Goal: Task Accomplishment & Management: Manage account settings

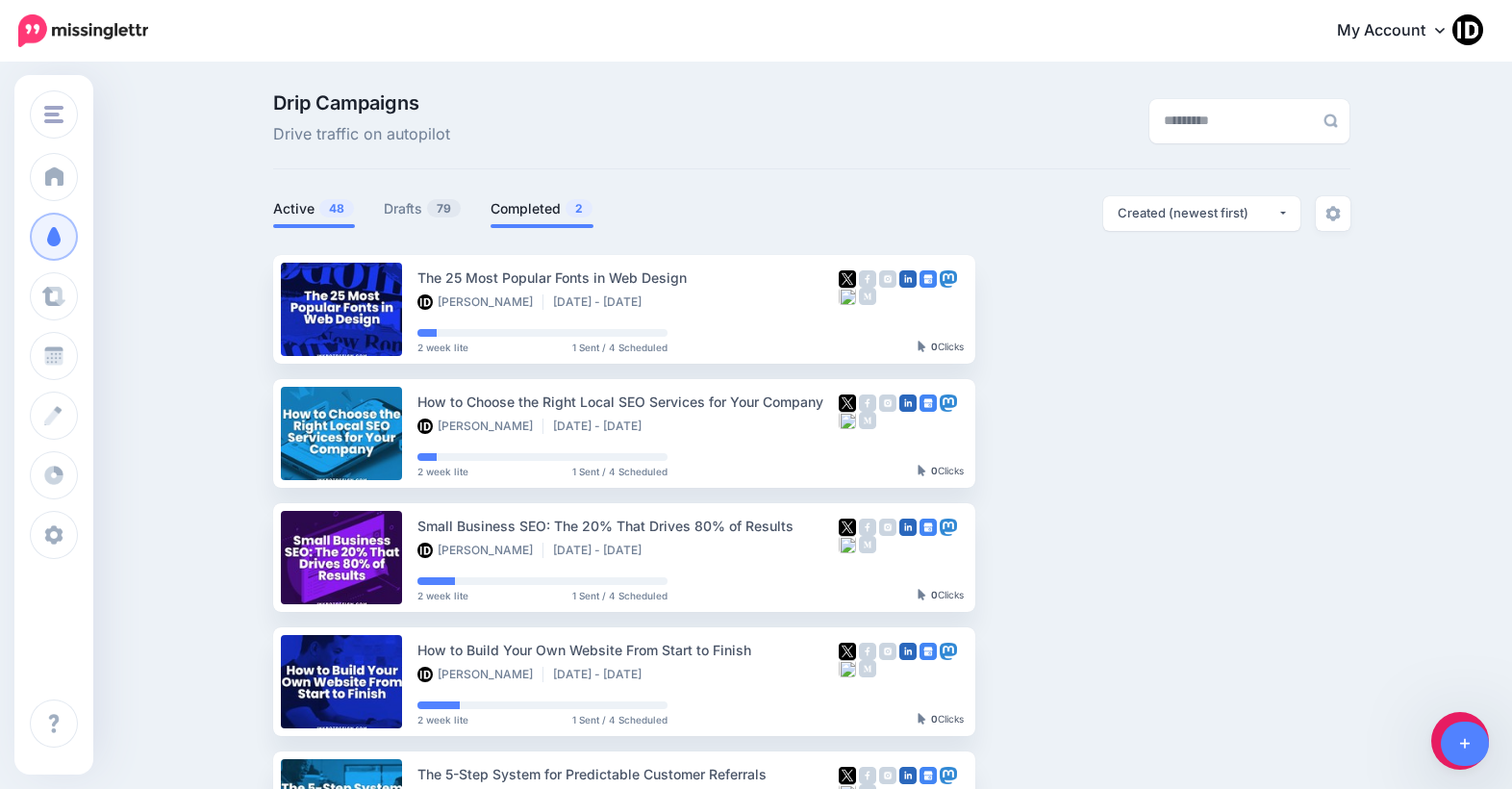
click at [497, 214] on link "Completed 2" at bounding box center [542, 208] width 103 height 23
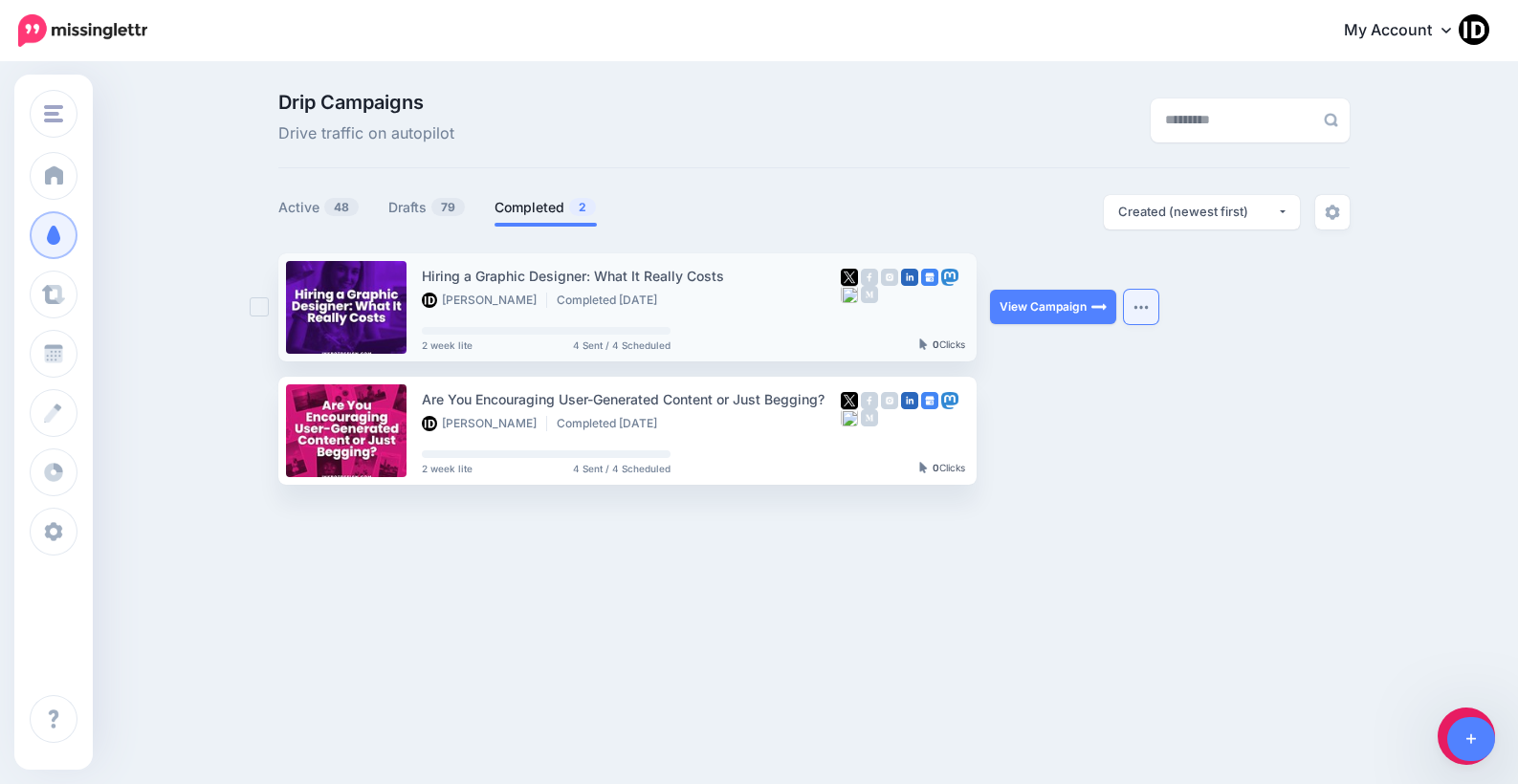
click at [1152, 303] on button "button" at bounding box center [1140, 306] width 35 height 35
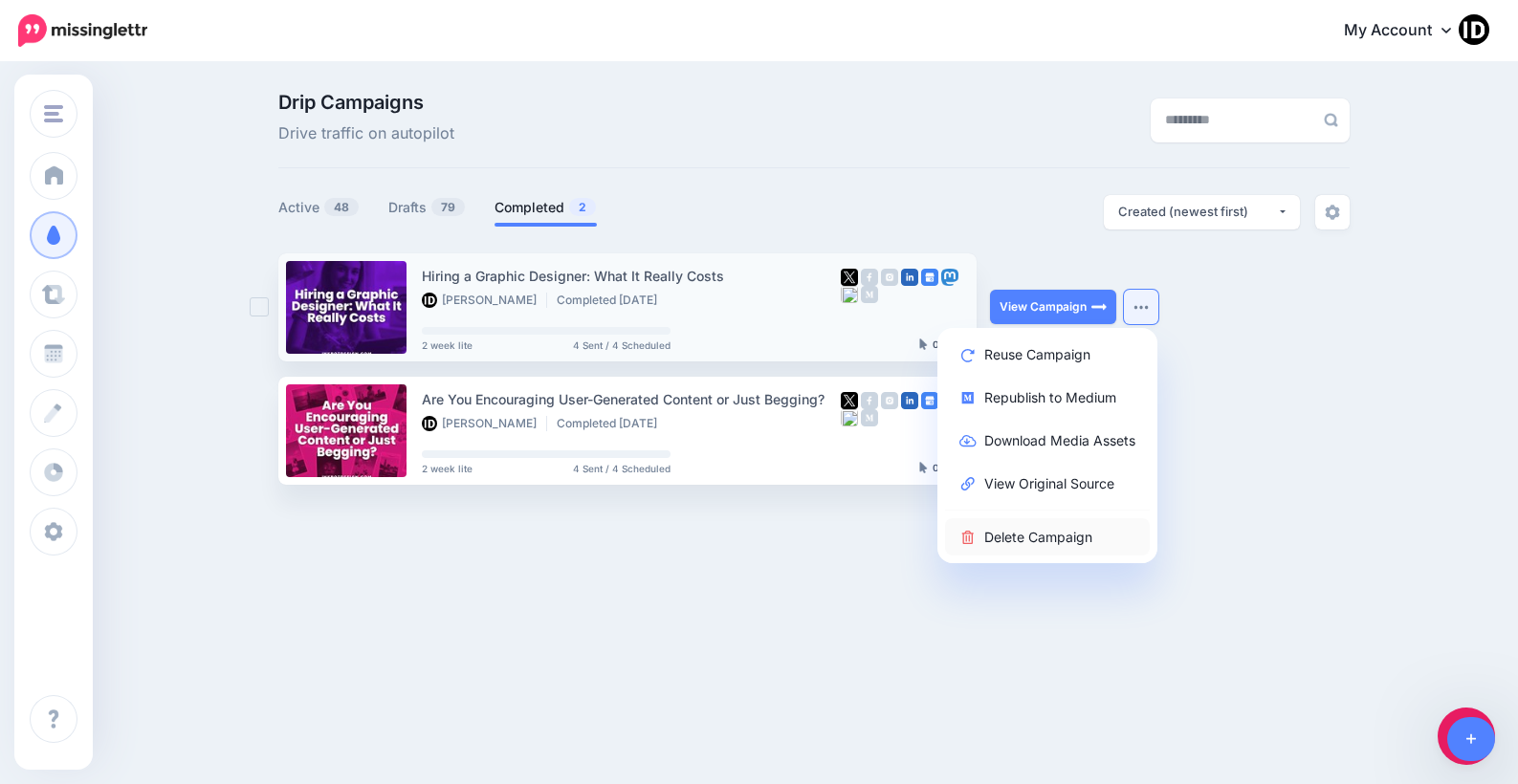
click at [1046, 536] on link "Delete Campaign" at bounding box center [1047, 537] width 205 height 38
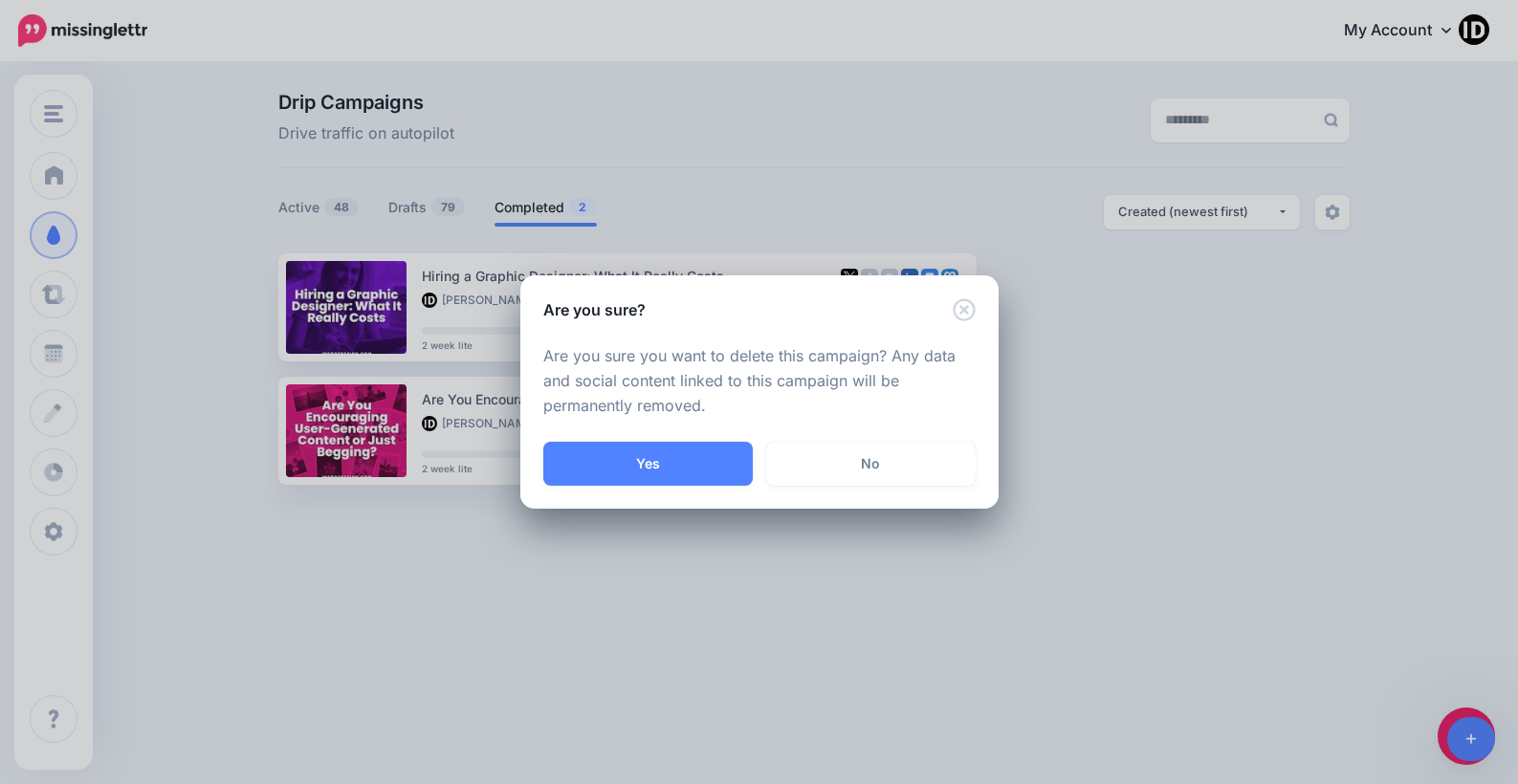
click at [676, 444] on button "Yes" at bounding box center [647, 463] width 210 height 44
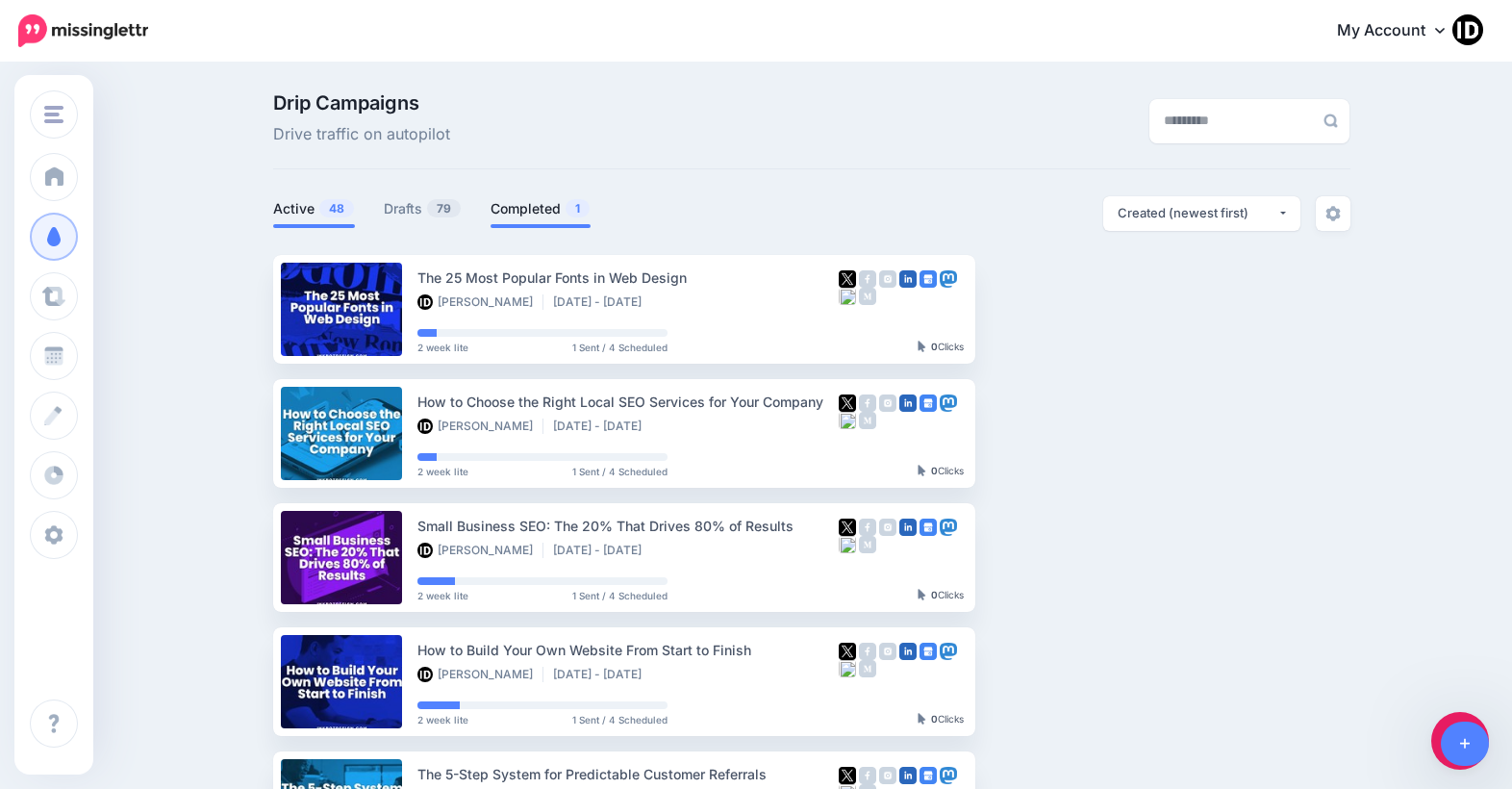
click at [577, 212] on span "1" at bounding box center [578, 208] width 24 height 18
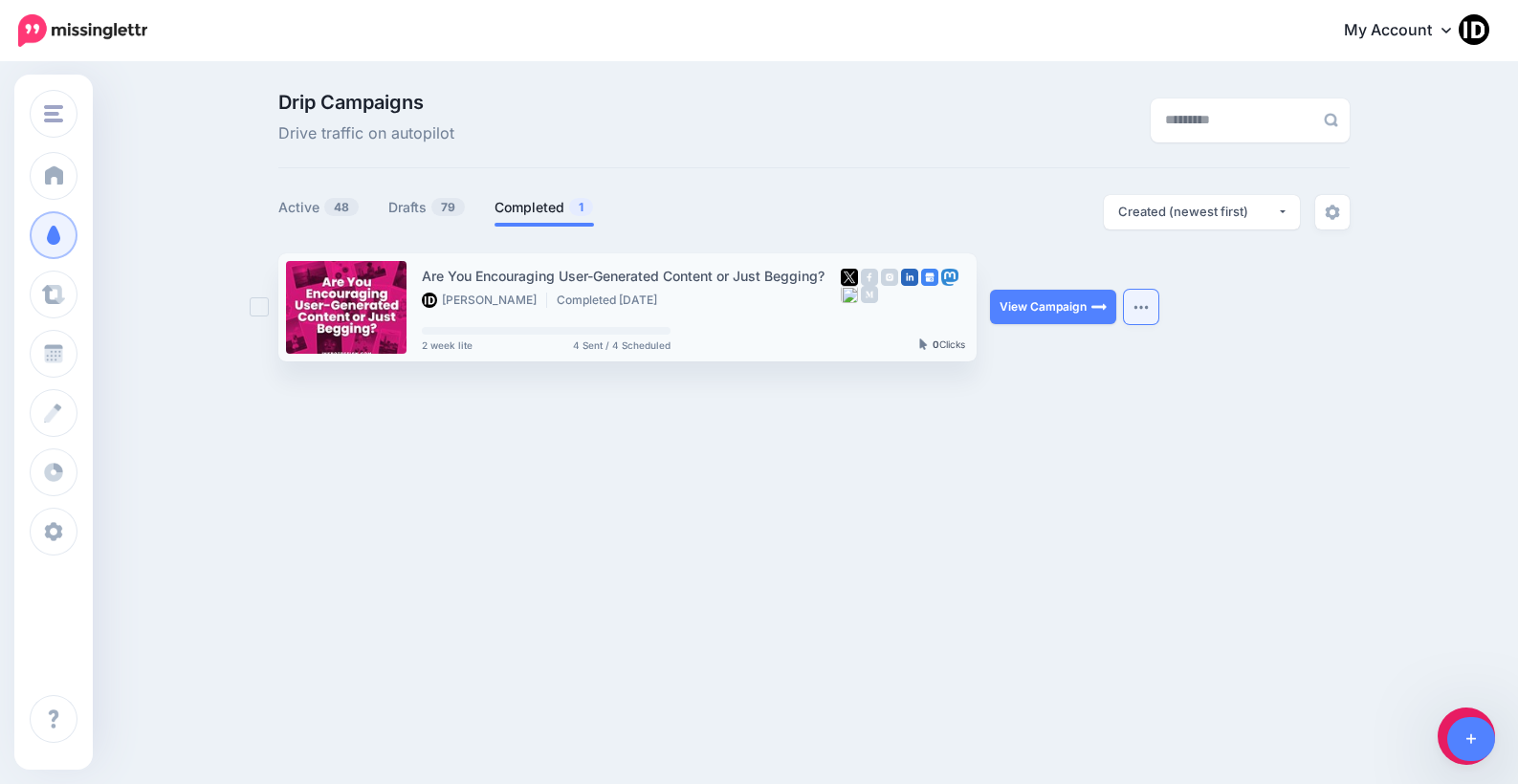
click at [1129, 309] on button "button" at bounding box center [1140, 306] width 35 height 35
click at [1019, 527] on link "Delete Campaign" at bounding box center [1047, 537] width 205 height 38
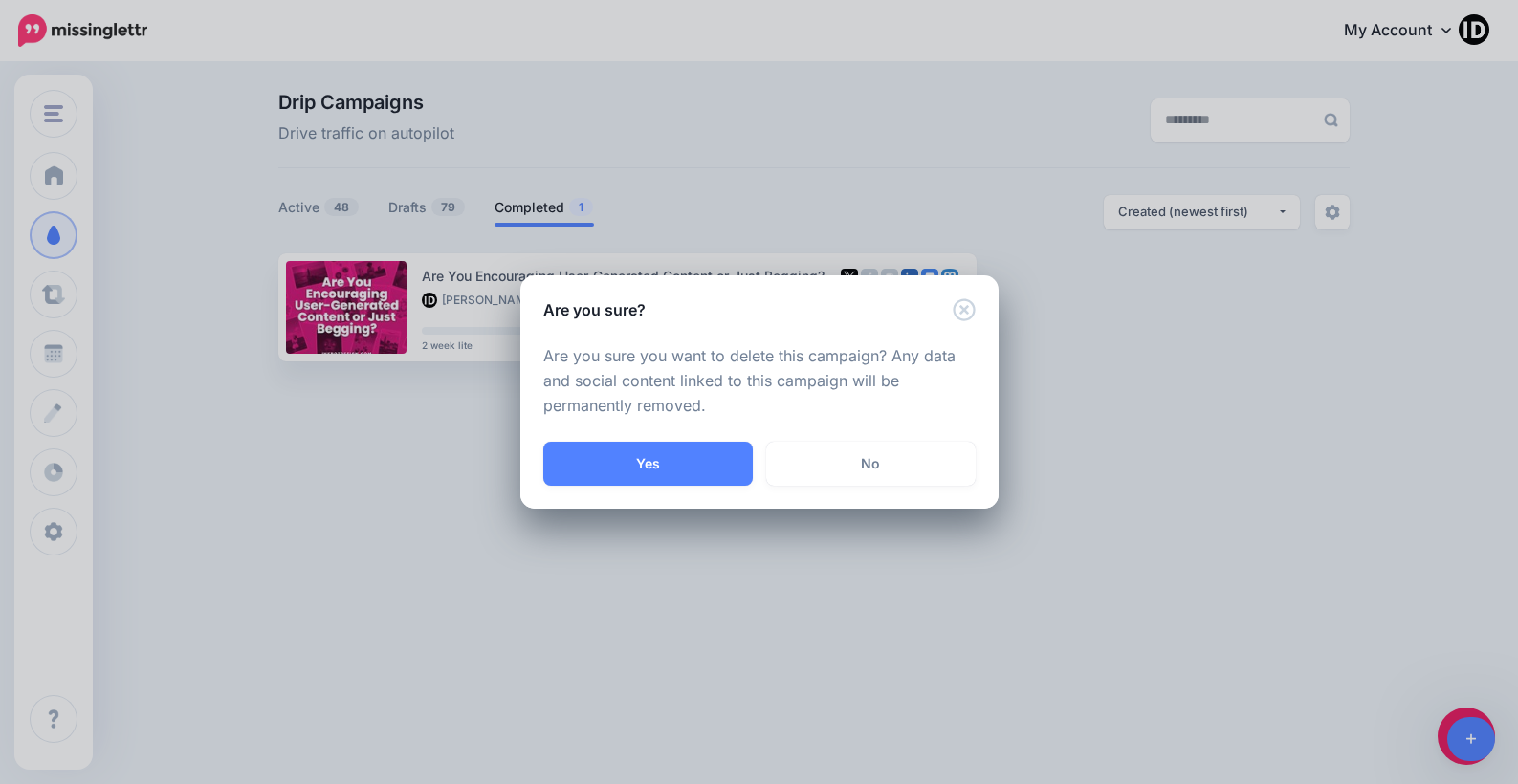
click at [679, 439] on div "Are you sure you want to delete this campaign? Any data and social content link…" at bounding box center [759, 381] width 478 height 120
click at [672, 467] on button "Yes" at bounding box center [647, 463] width 210 height 44
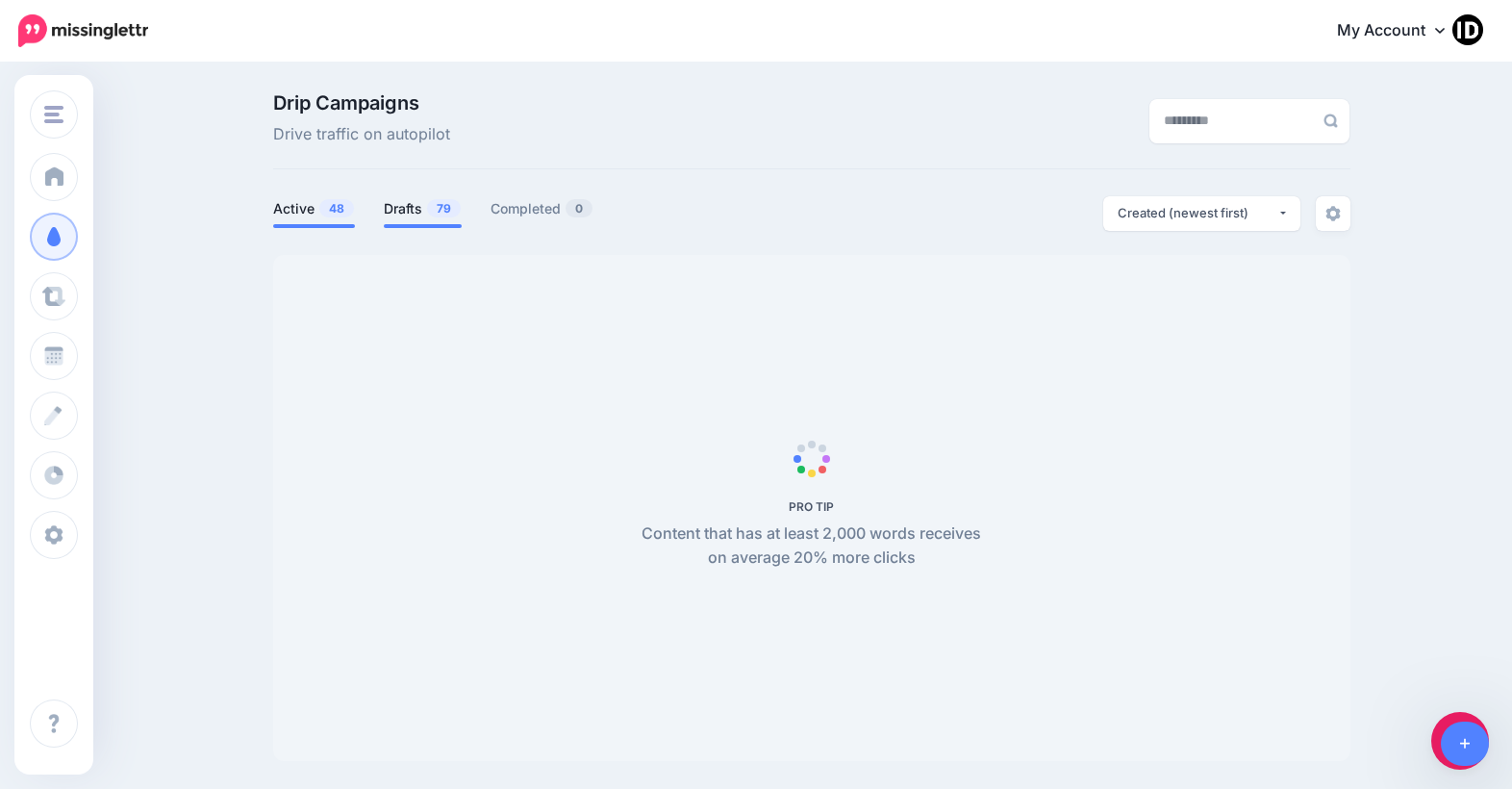
click at [423, 212] on link "Drafts 79" at bounding box center [423, 208] width 78 height 23
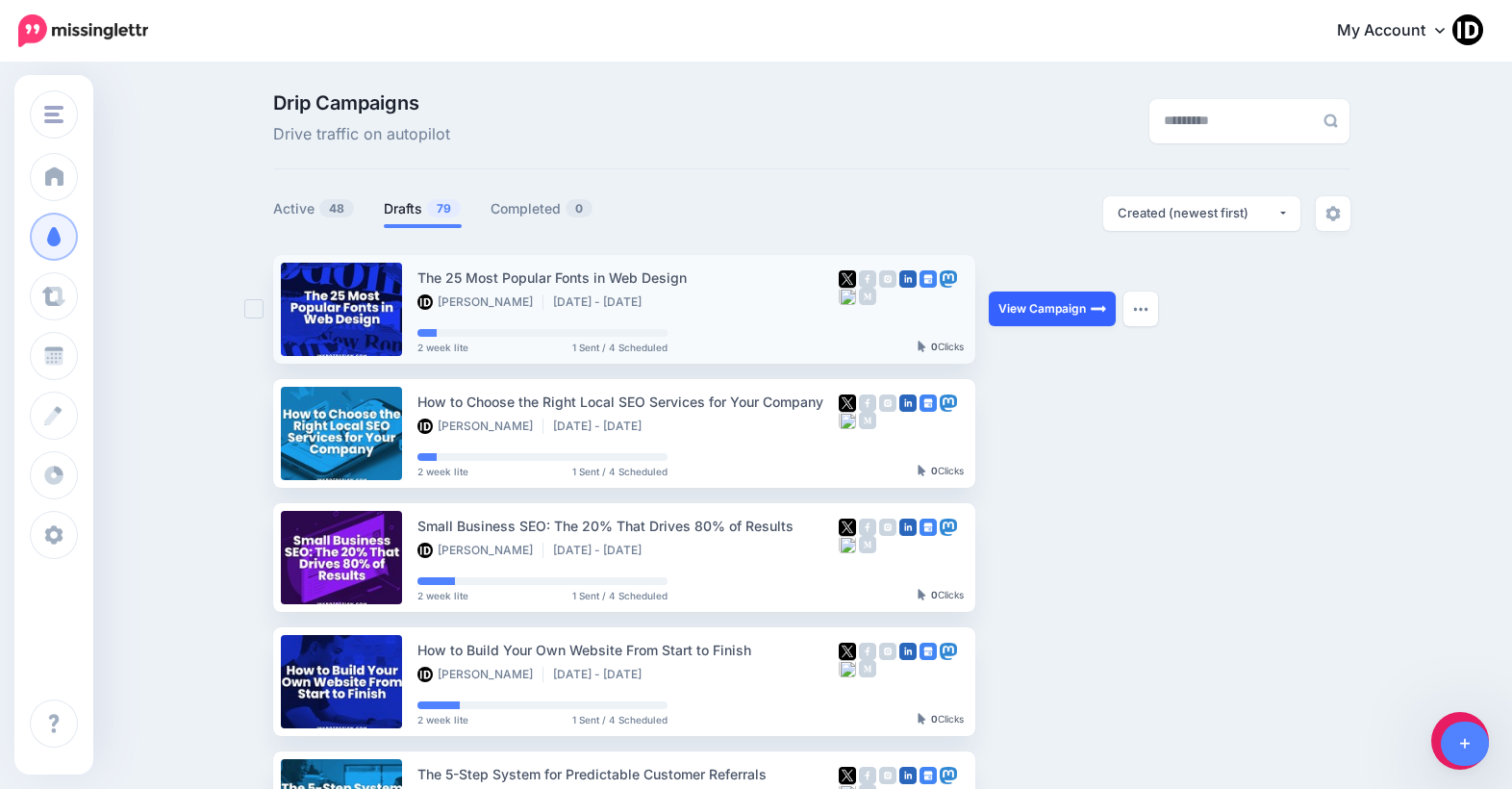
click at [1052, 314] on link "View Campaign" at bounding box center [1052, 308] width 127 height 35
click at [396, 207] on link "Drafts 79" at bounding box center [423, 208] width 78 height 23
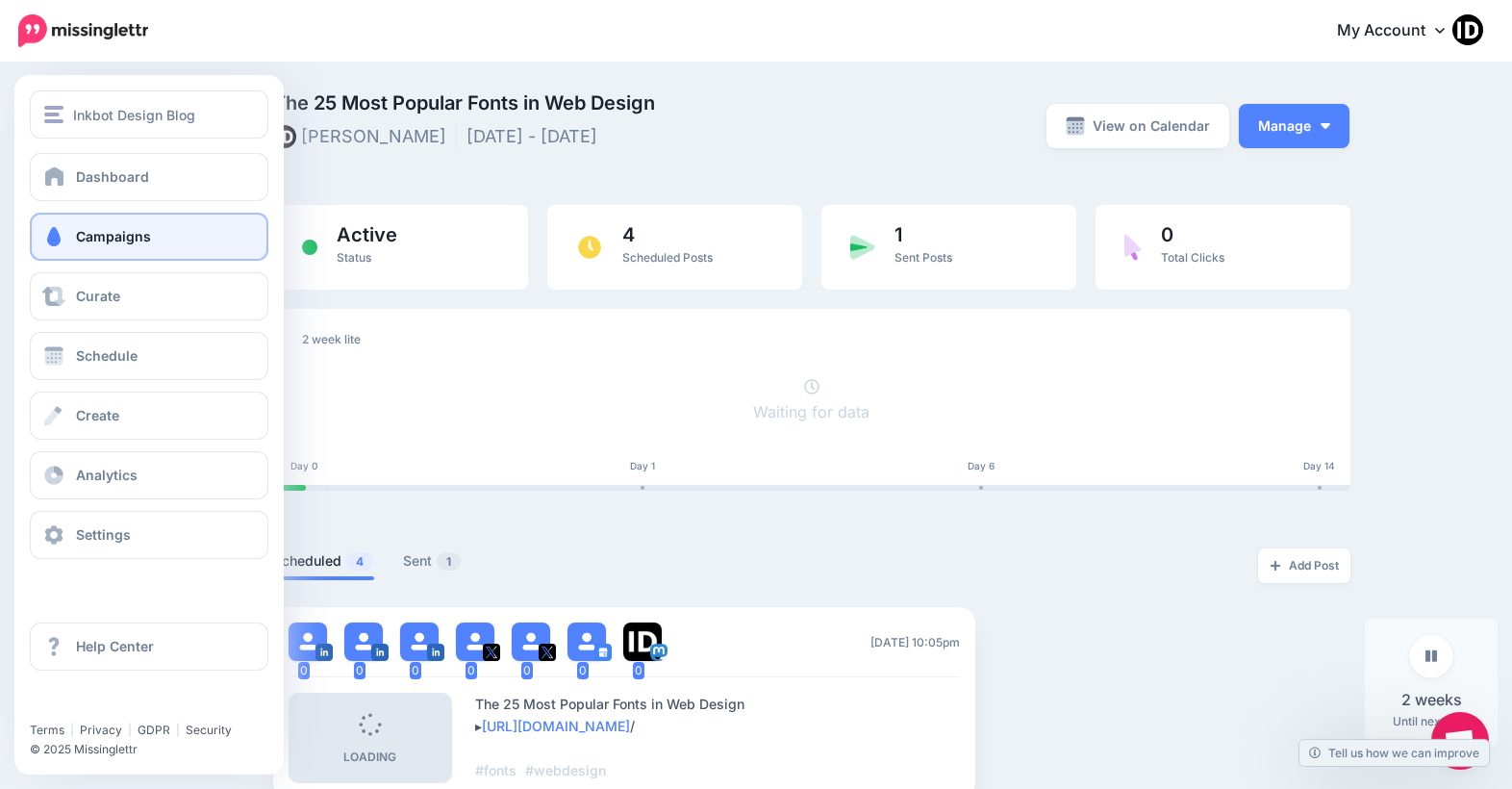
click at [116, 238] on span "Campaigns" at bounding box center [113, 236] width 75 height 16
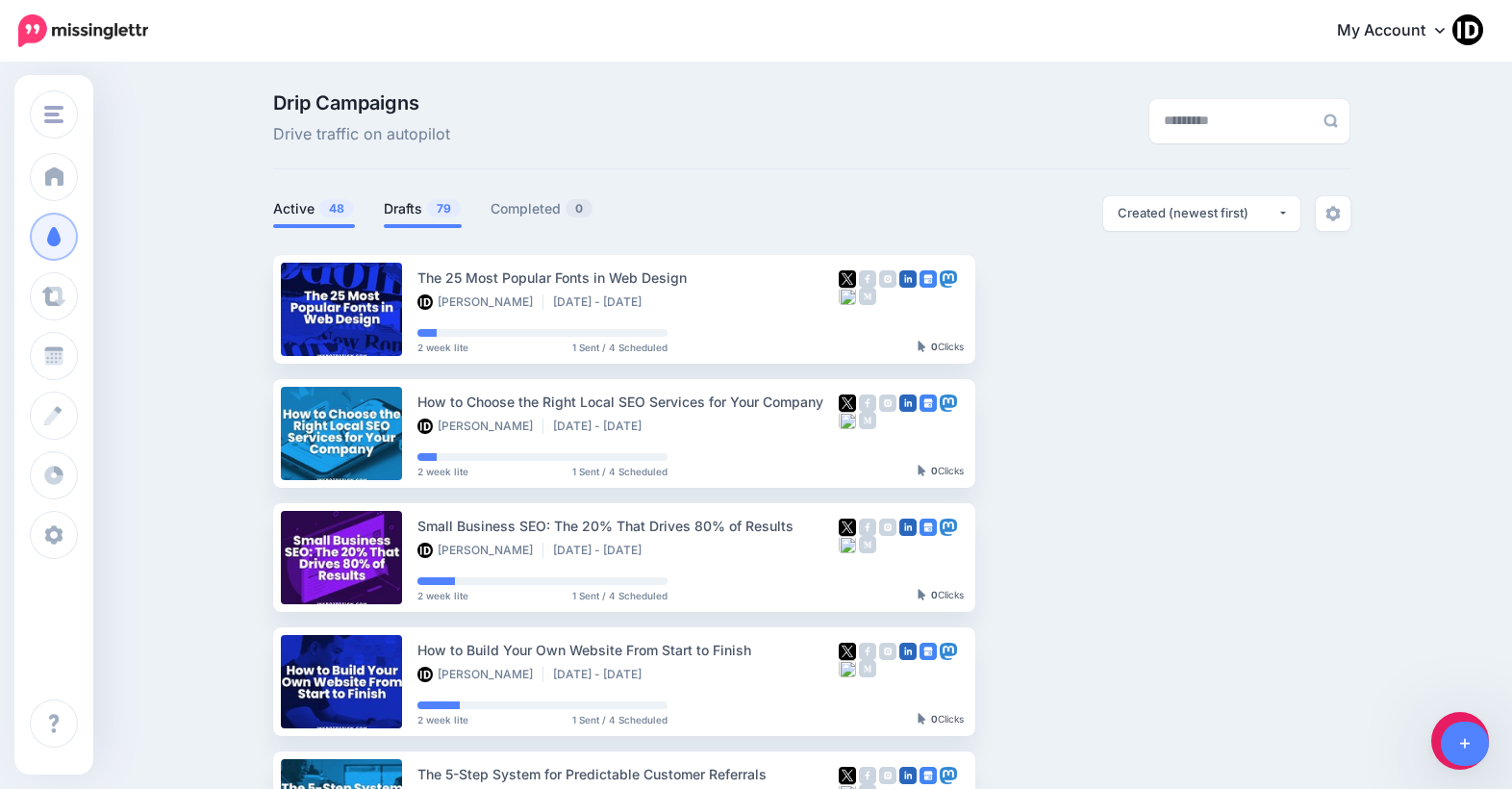
click at [416, 211] on link "Drafts 79" at bounding box center [423, 208] width 78 height 23
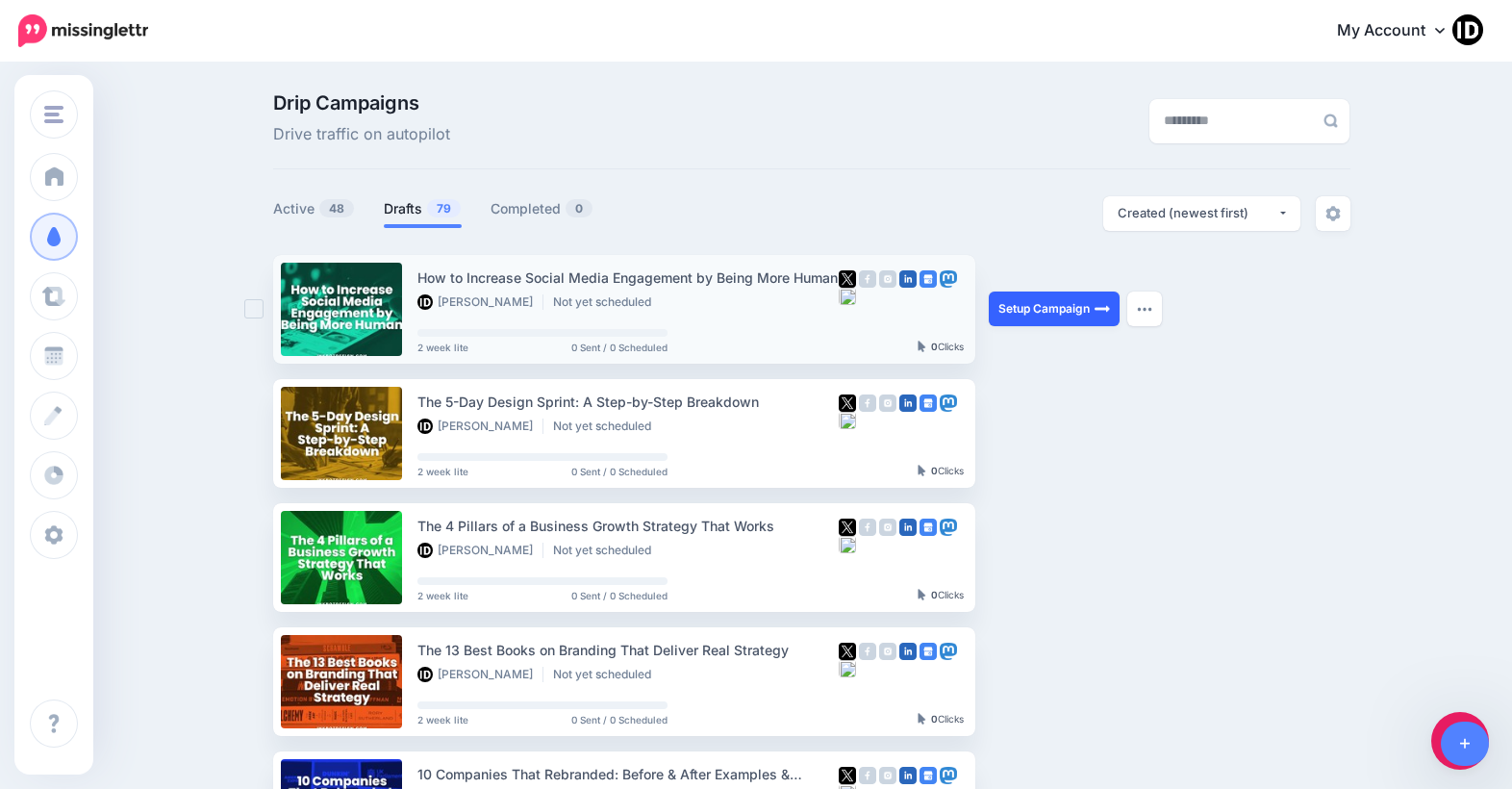
click at [1046, 304] on link "Setup Campaign" at bounding box center [1054, 308] width 131 height 35
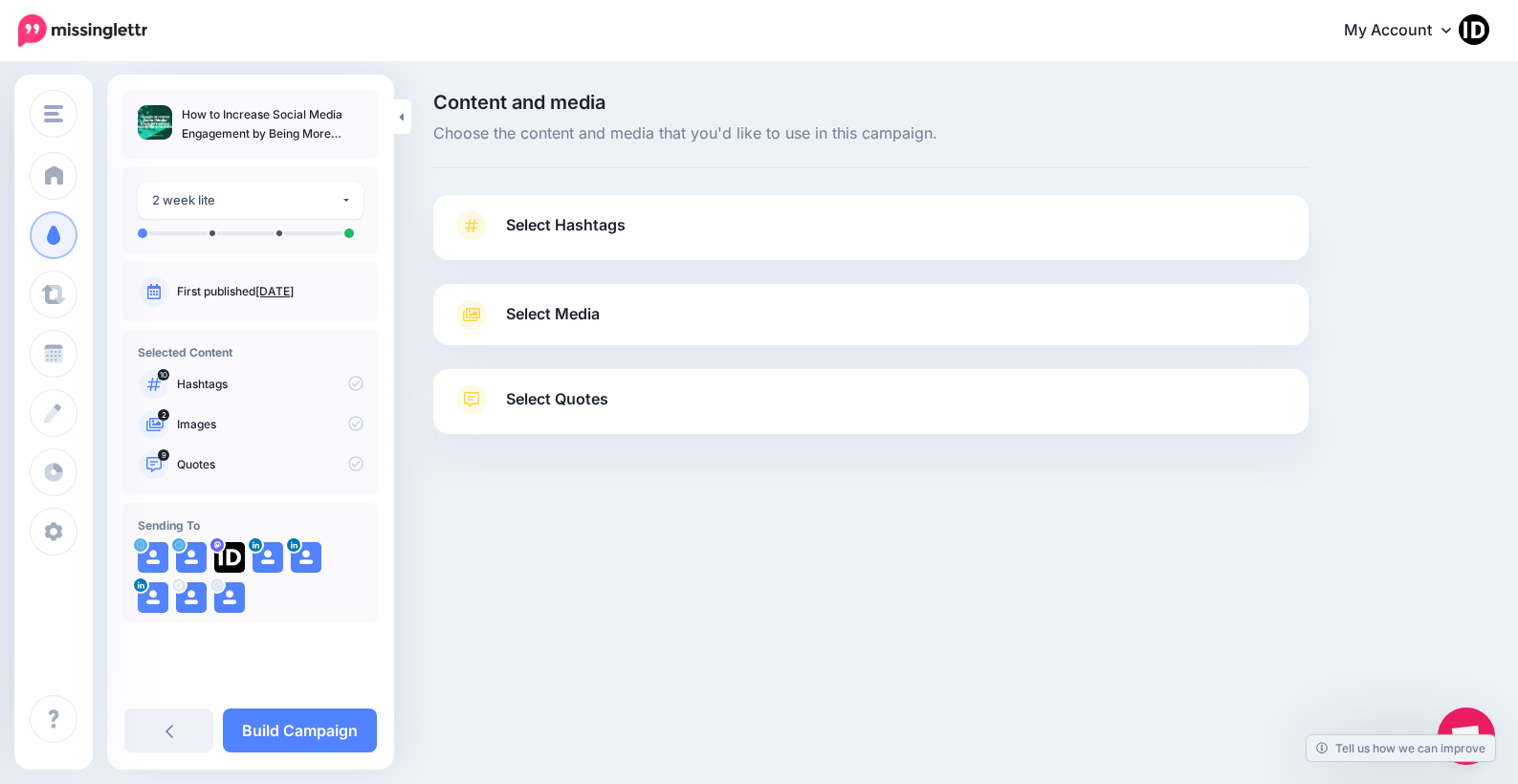
click at [549, 248] on link "Select Hashtags" at bounding box center [871, 235] width 837 height 50
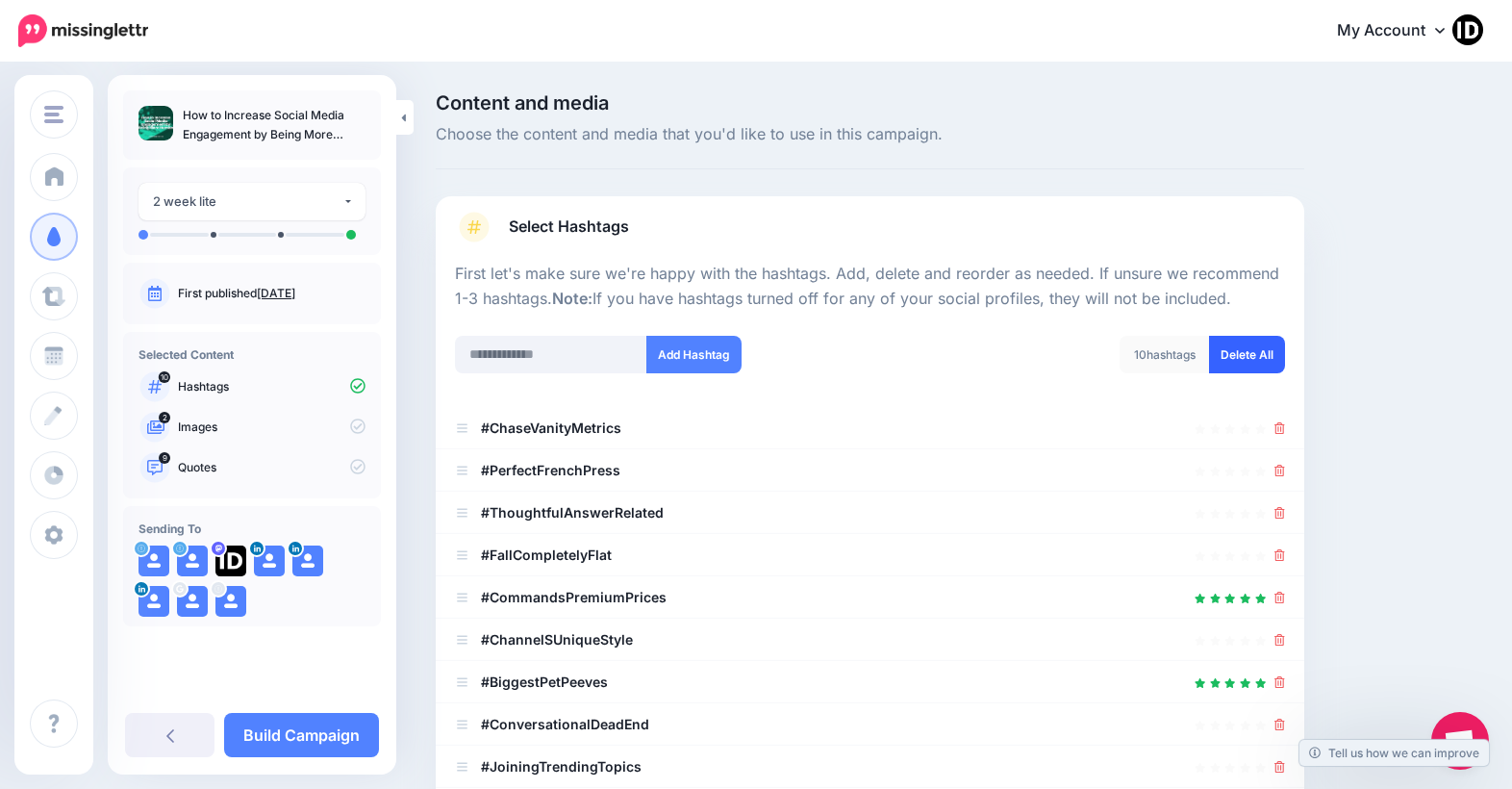
click at [1239, 355] on link "Delete All" at bounding box center [1247, 355] width 76 height 38
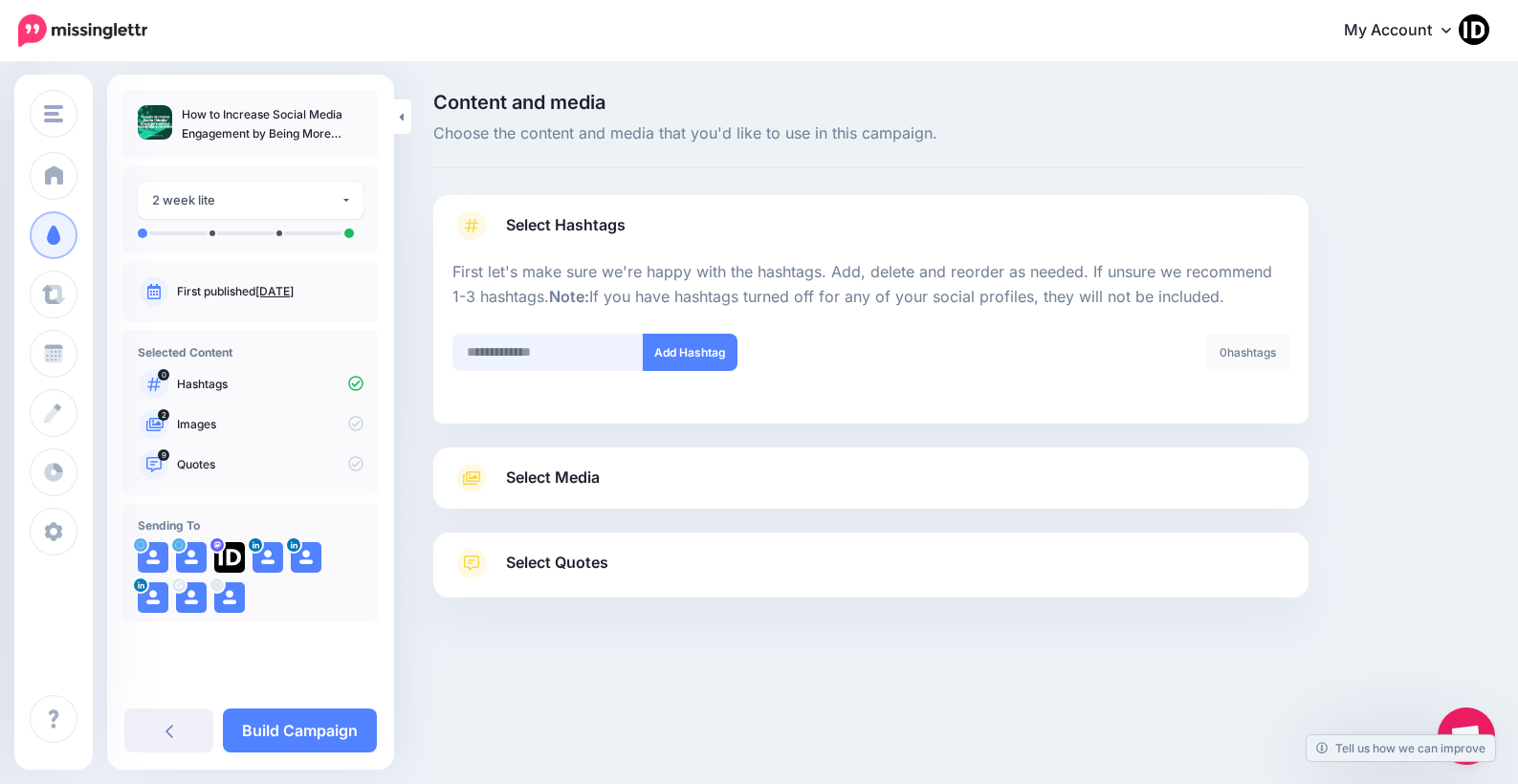
click at [513, 348] on input "text" at bounding box center [548, 353] width 191 height 38
type input "**********"
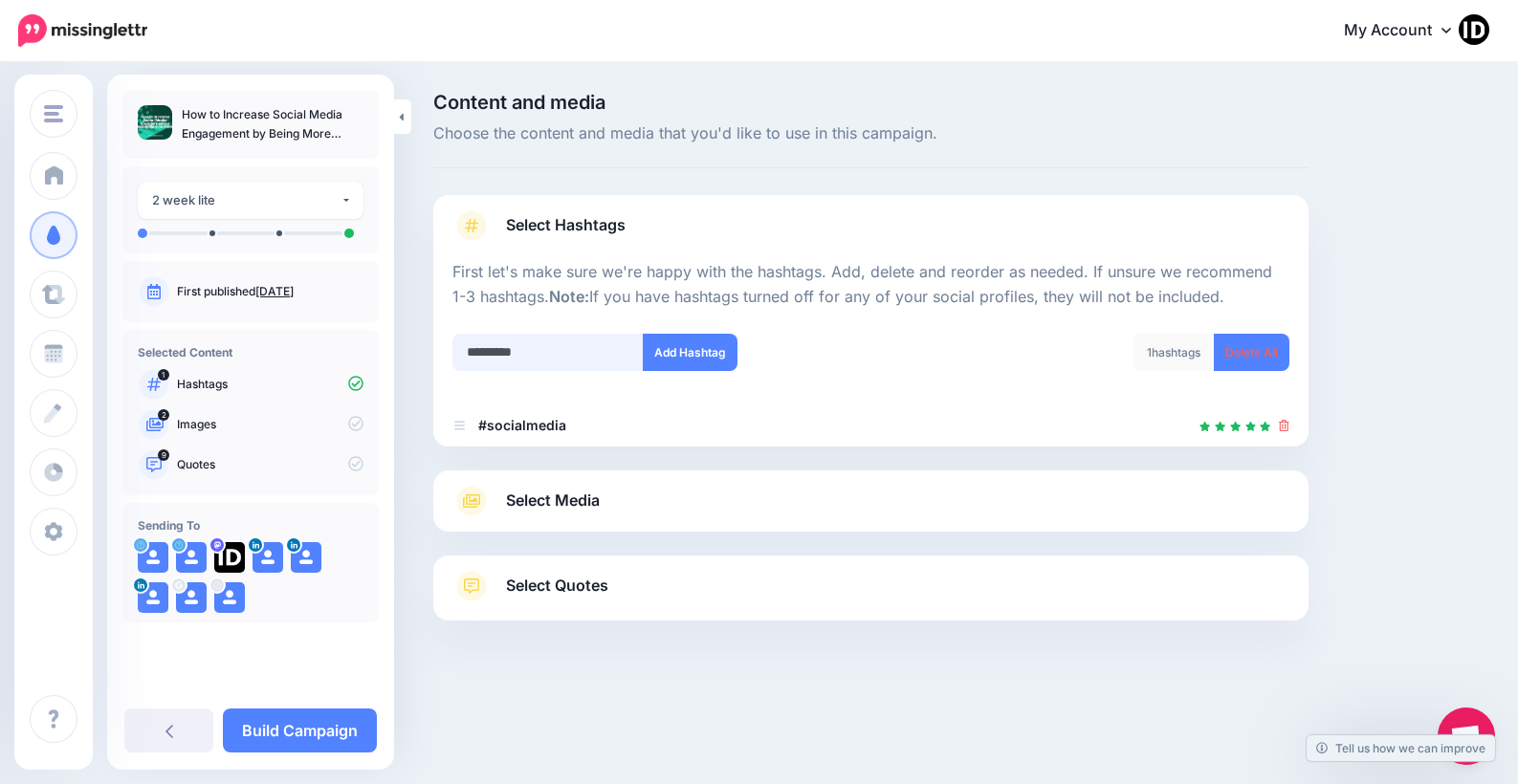
type input "**********"
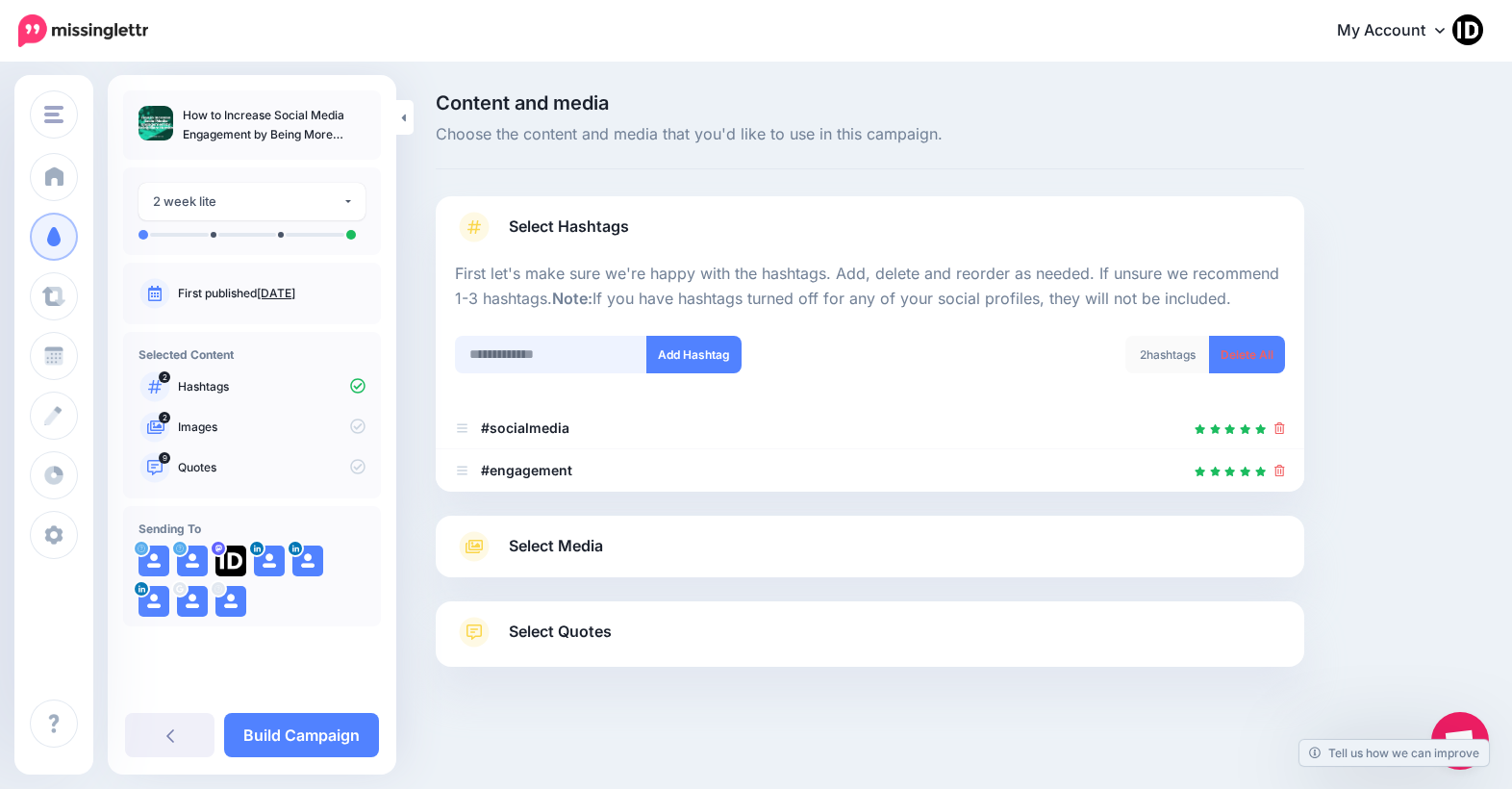
scroll to position [3, 0]
click at [554, 536] on span "Select Media" at bounding box center [556, 543] width 94 height 26
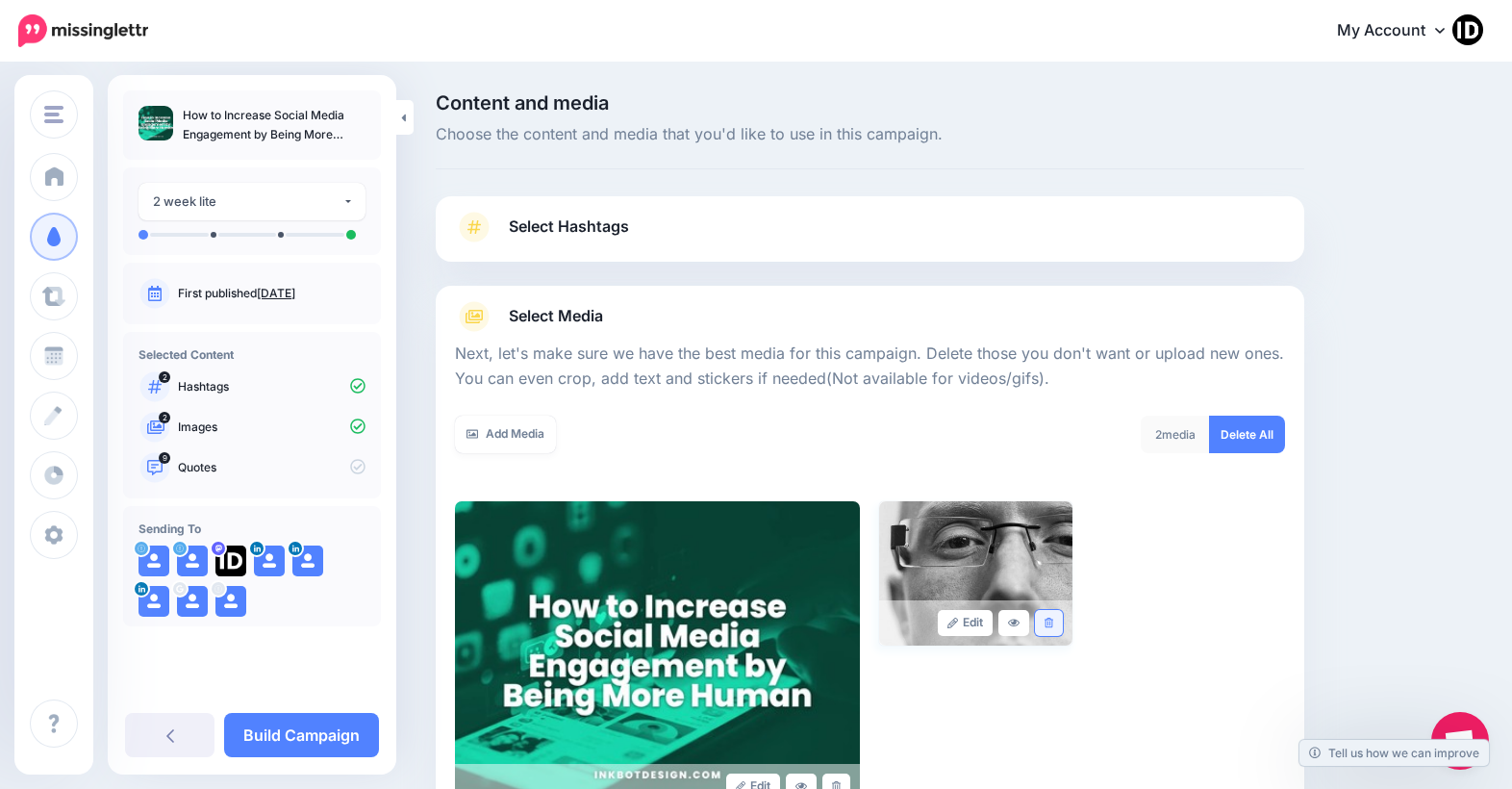
click at [1051, 628] on link at bounding box center [1049, 623] width 28 height 26
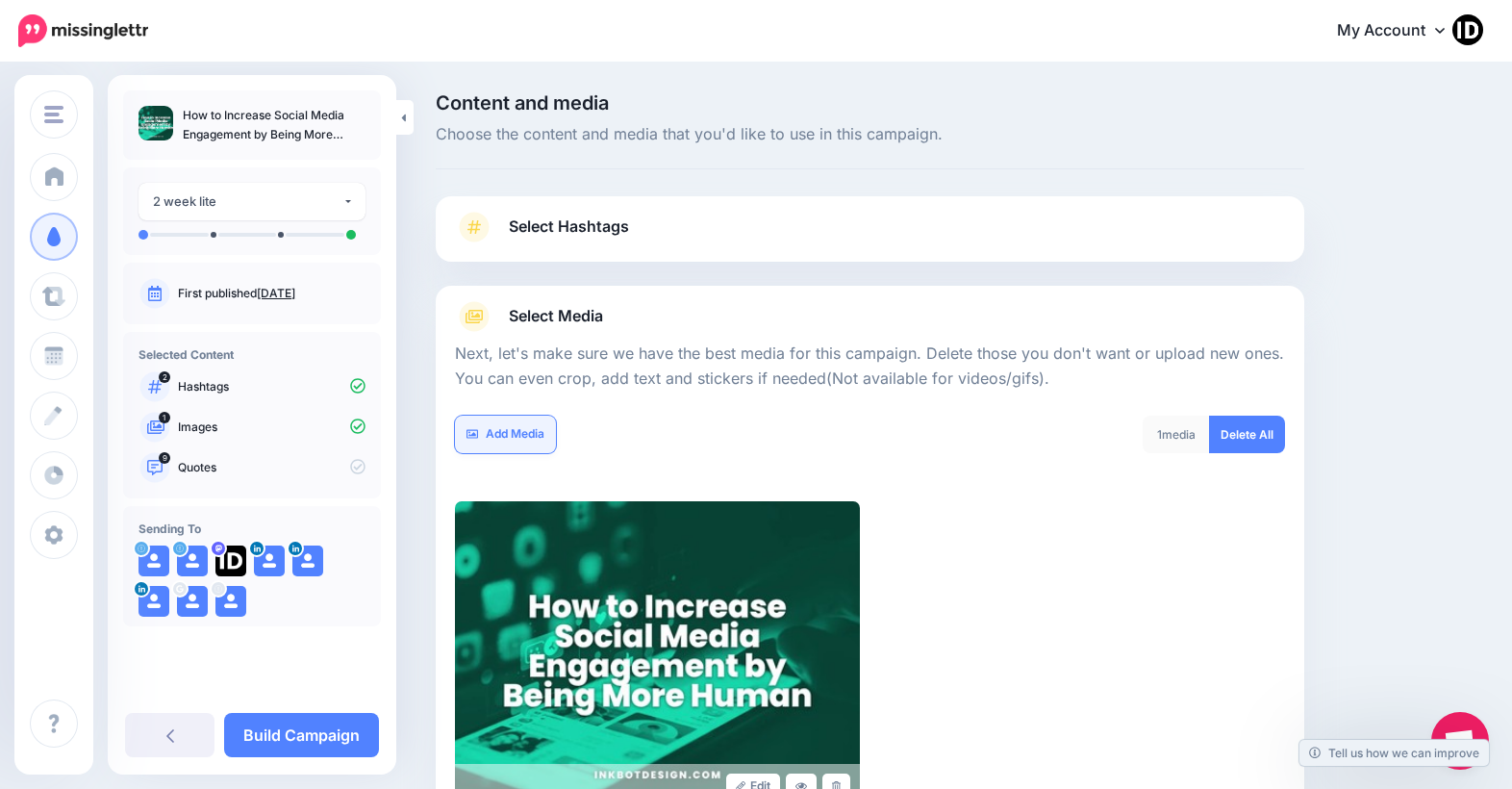
click at [516, 447] on link "Add Media" at bounding box center [505, 435] width 101 height 38
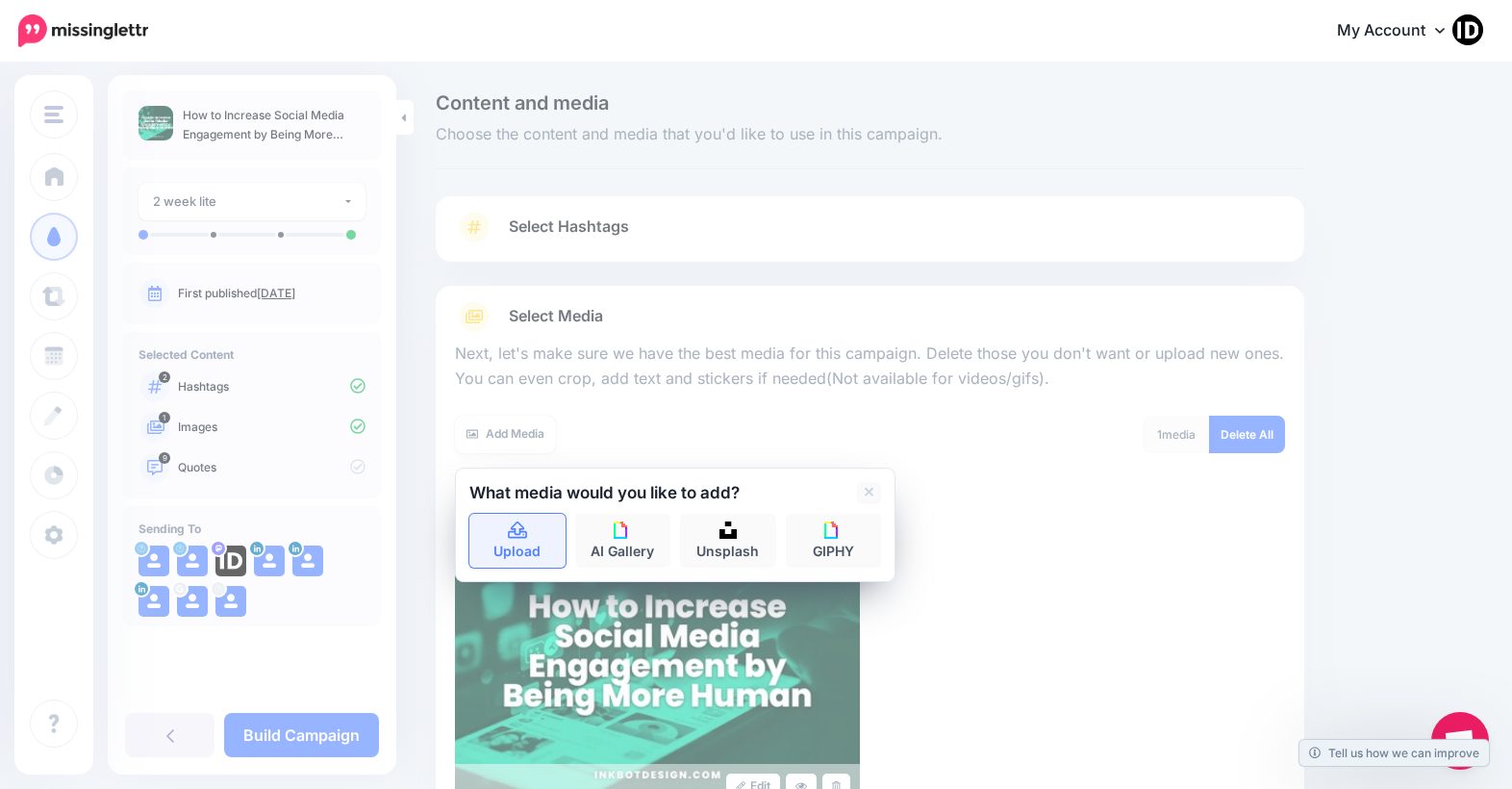
click at [525, 544] on link "Upload" at bounding box center [517, 541] width 96 height 54
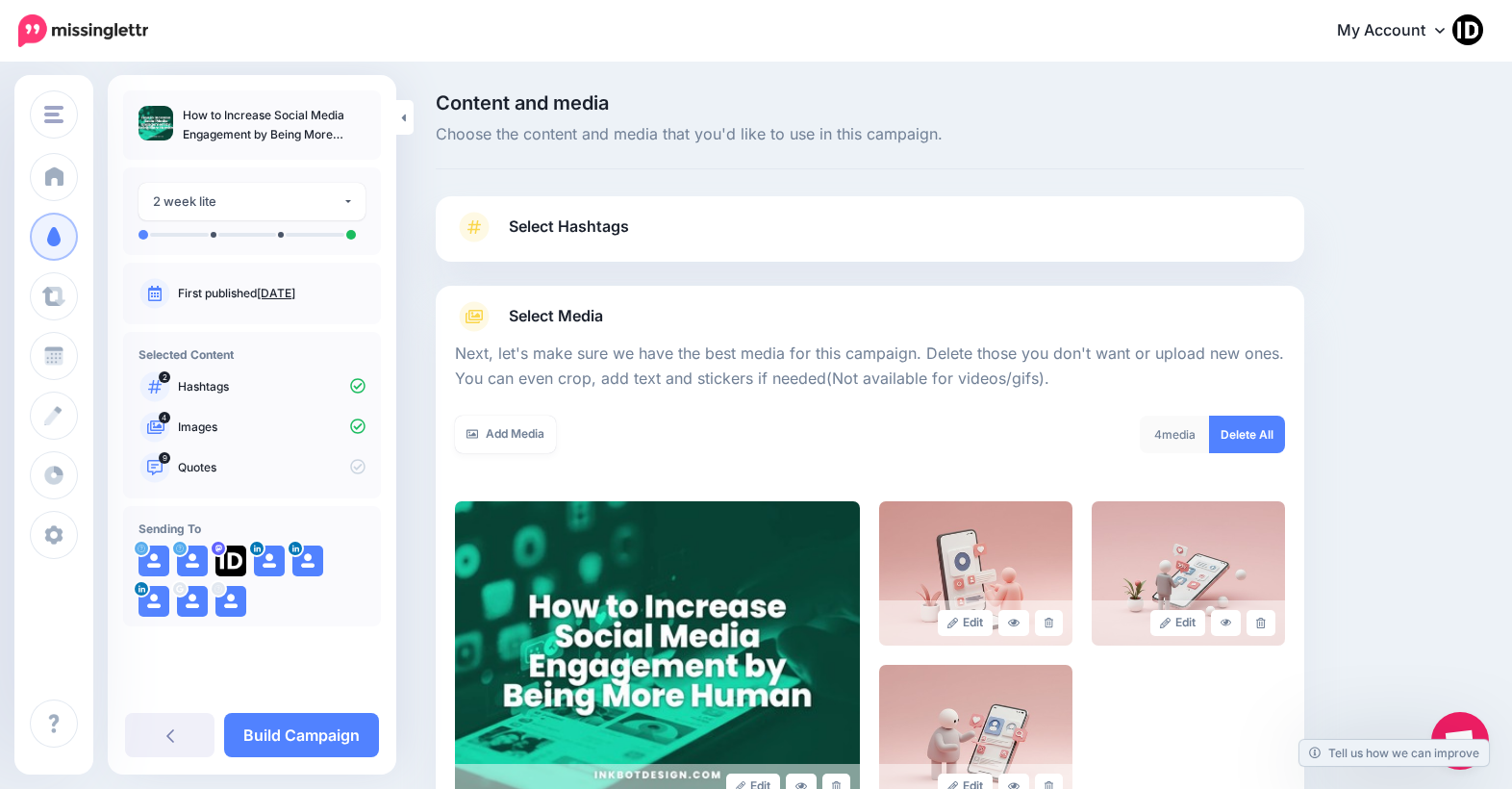
scroll to position [250, 0]
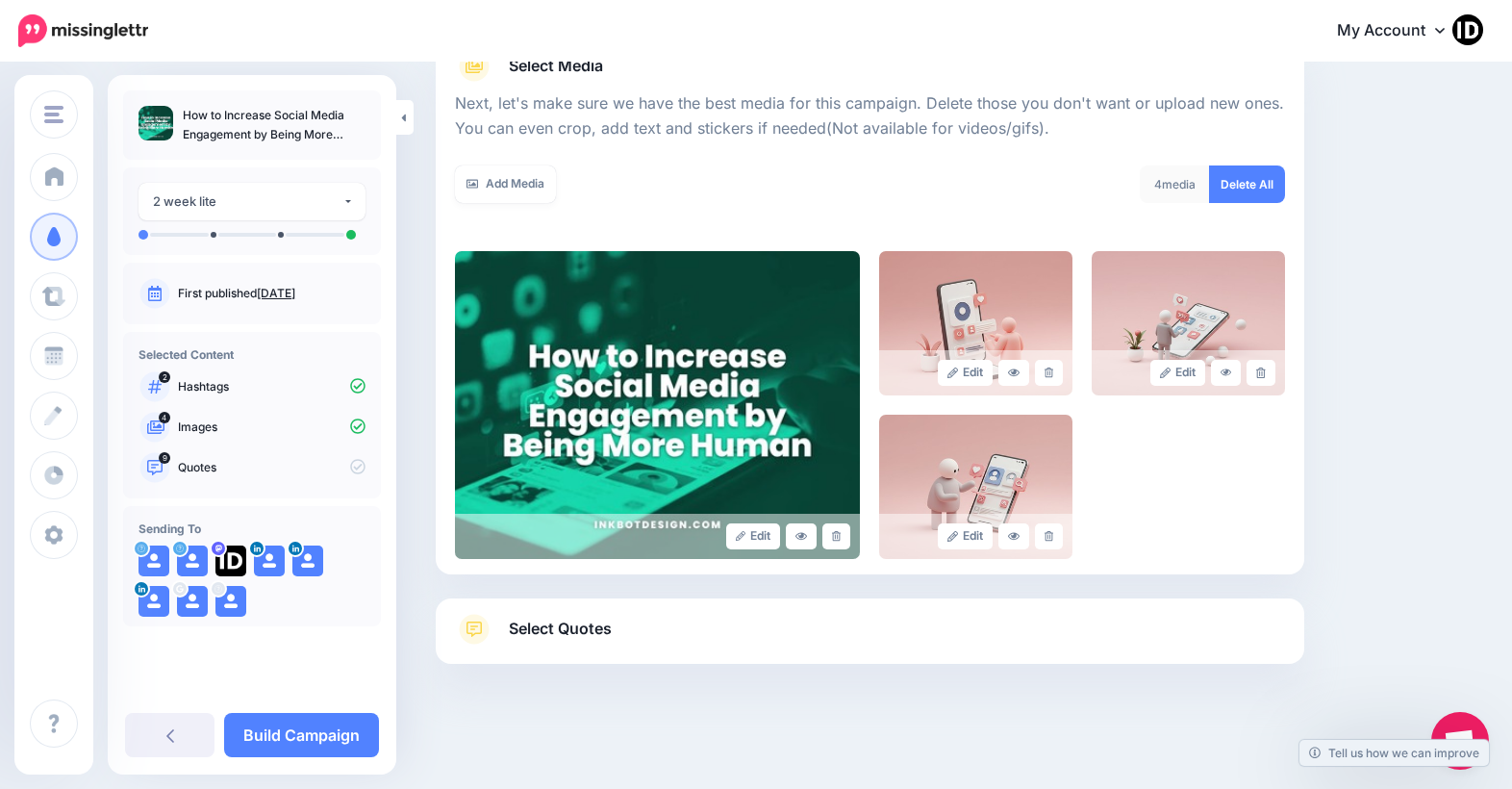
click at [579, 634] on span "Select Quotes" at bounding box center [560, 629] width 103 height 26
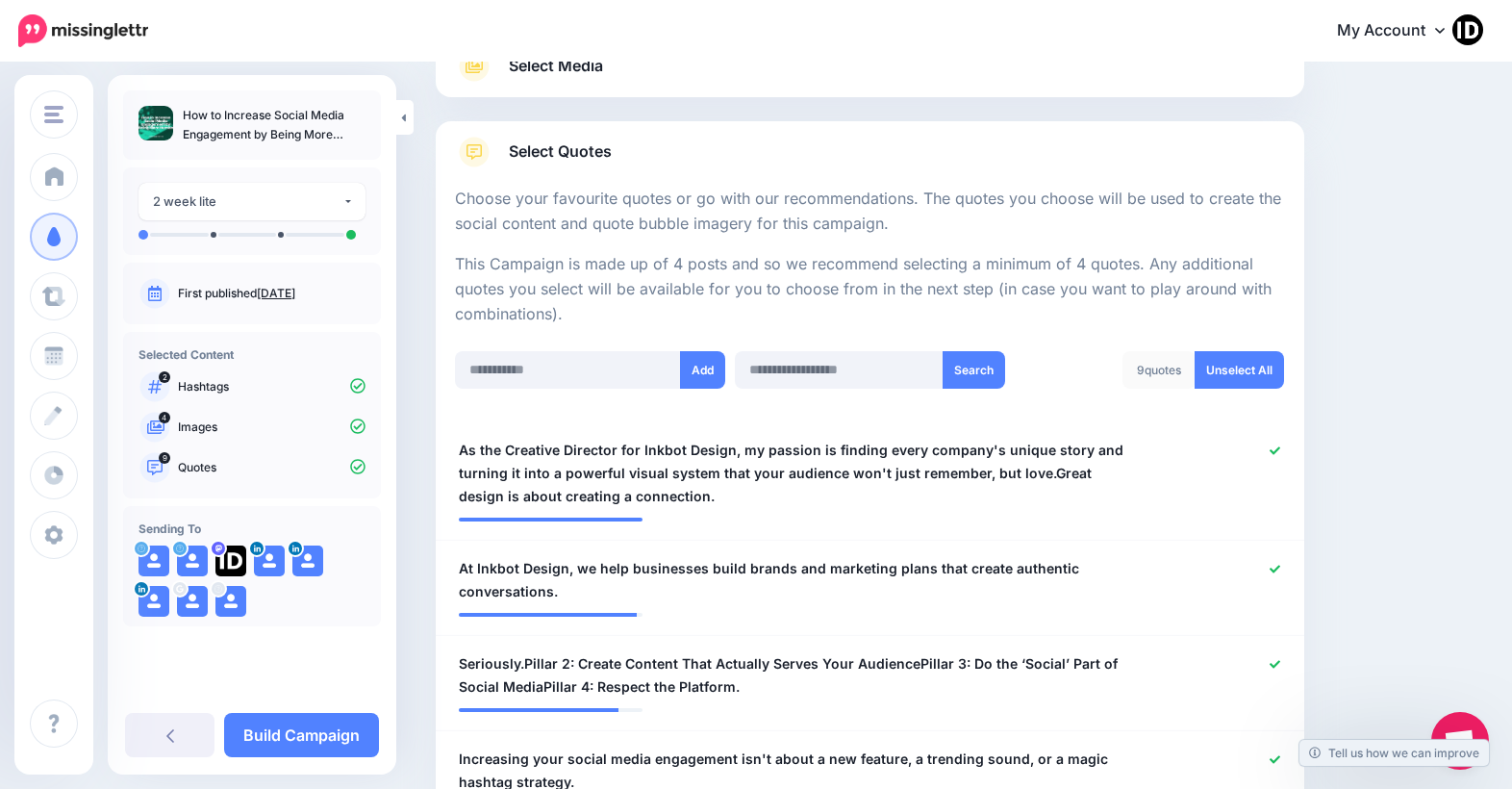
scroll to position [0, 0]
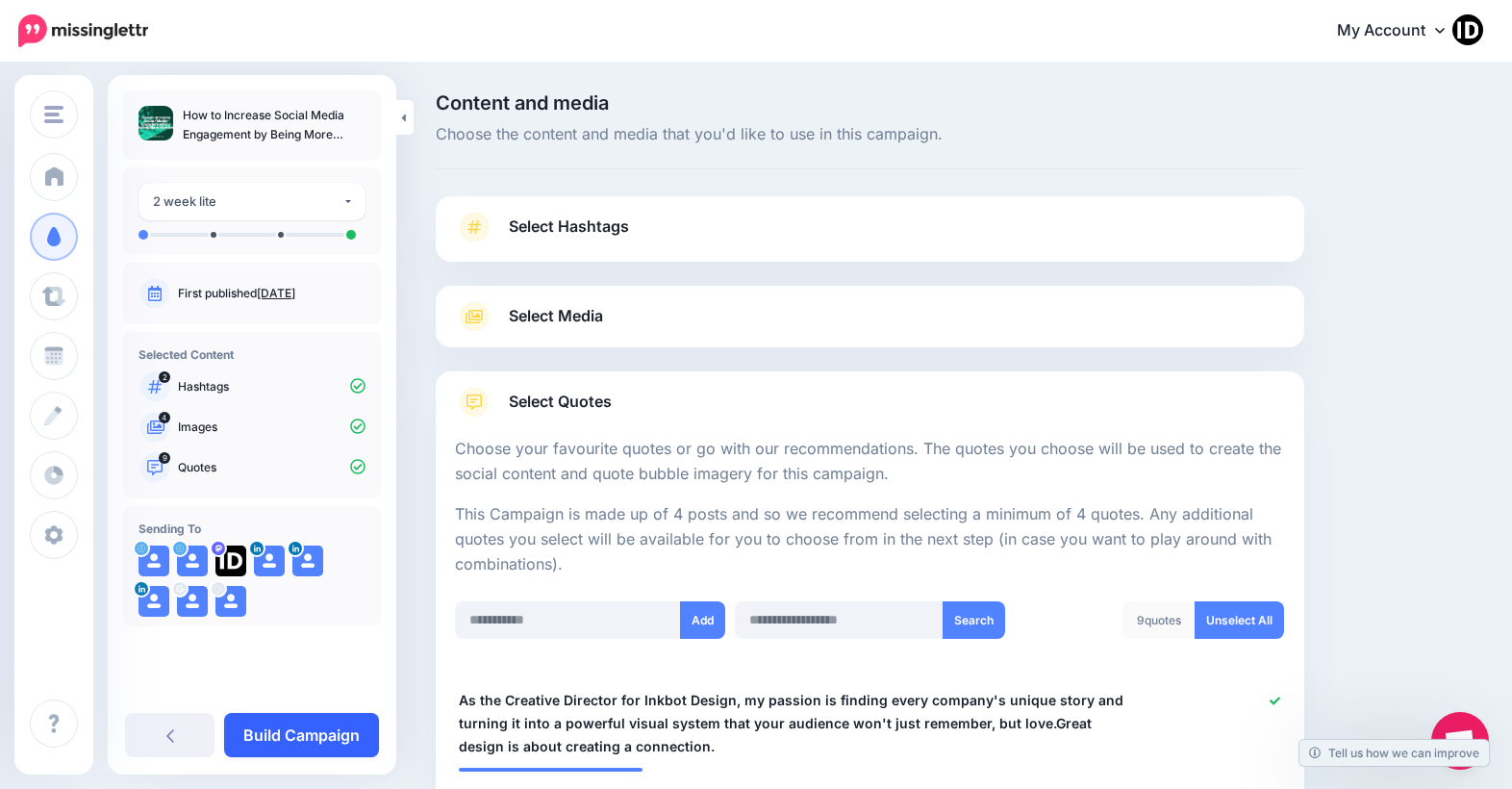
click at [327, 727] on link "Build Campaign" at bounding box center [301, 735] width 155 height 44
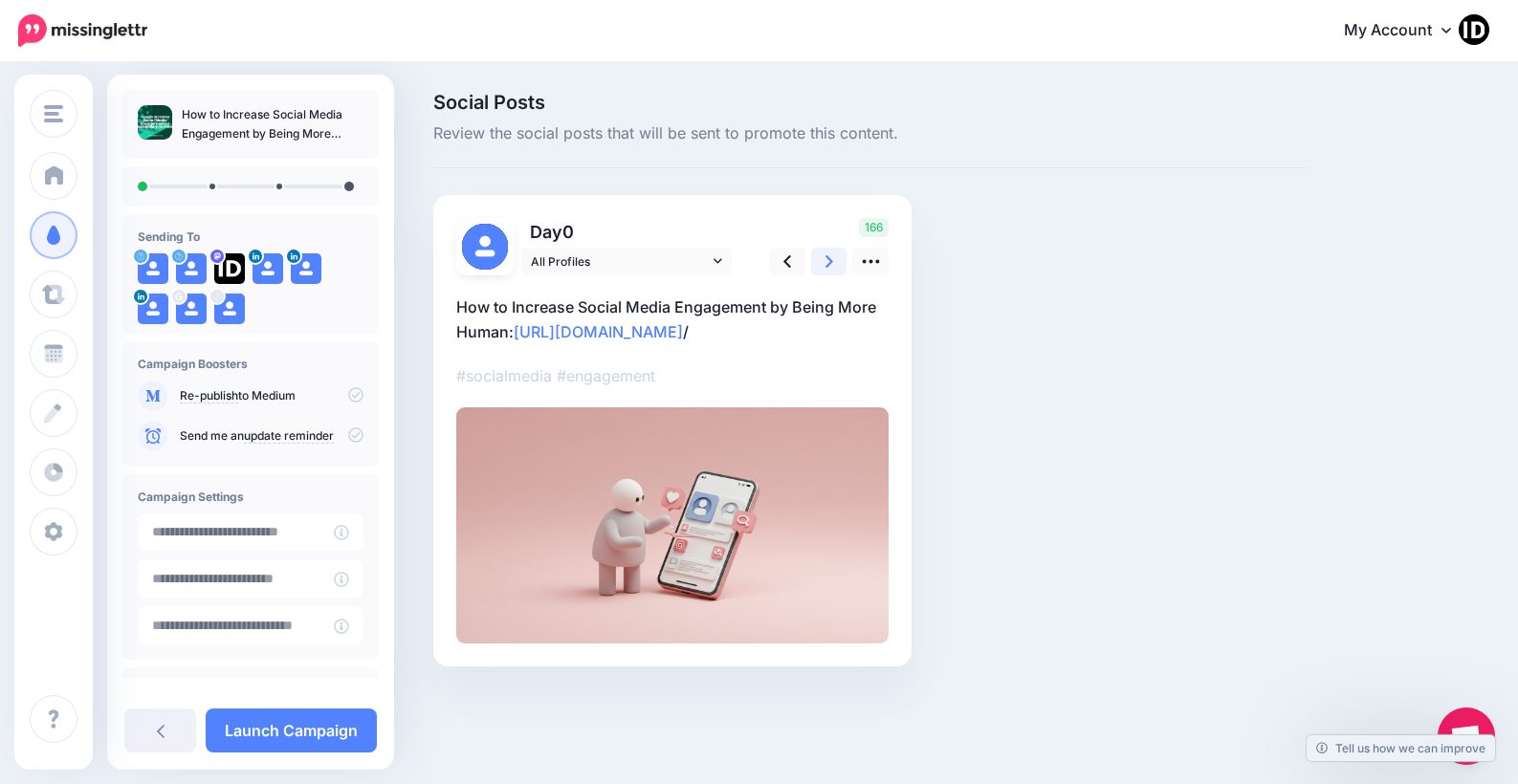
click at [831, 260] on icon at bounding box center [829, 261] width 8 height 13
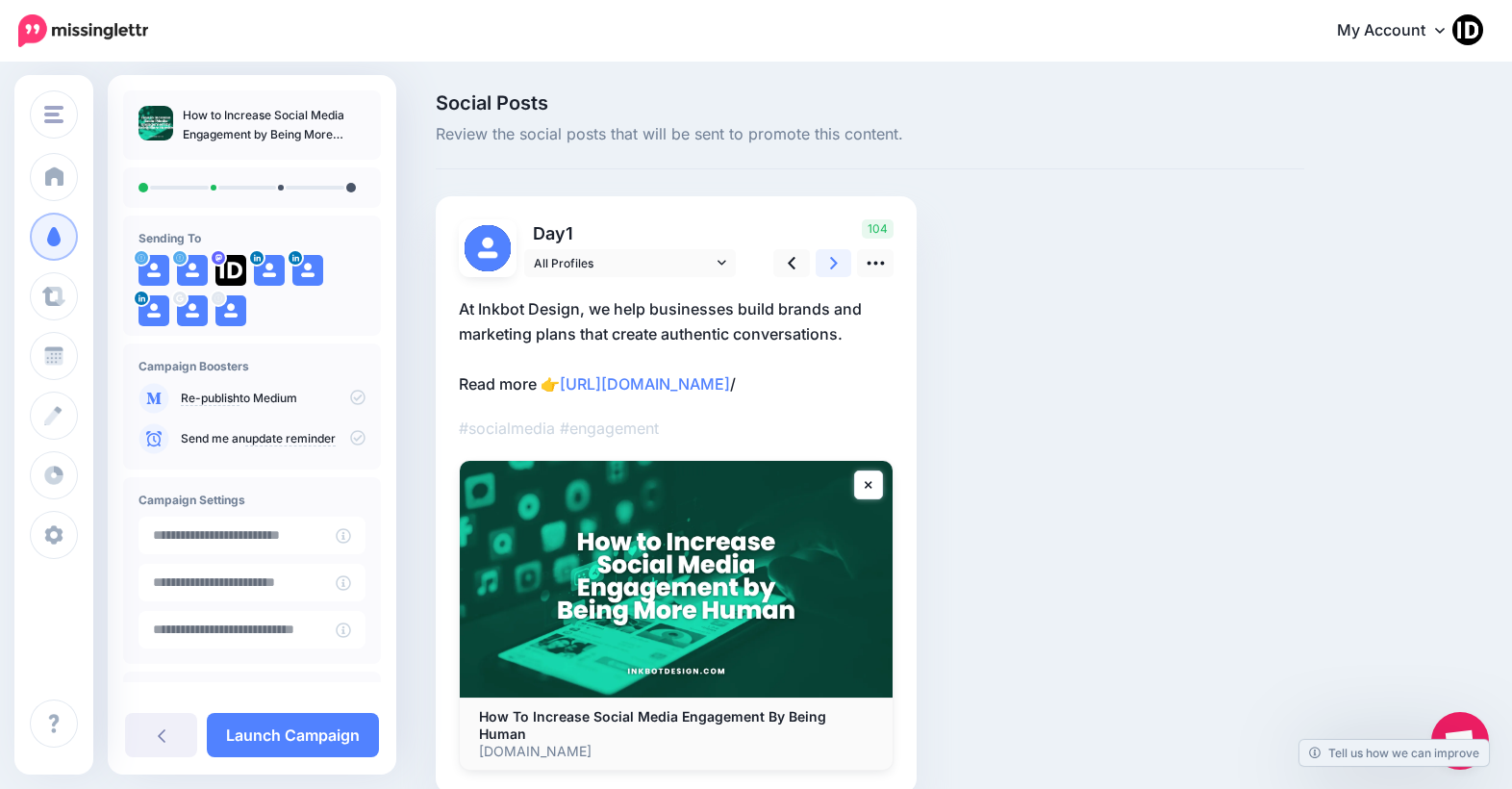
click at [836, 262] on icon at bounding box center [834, 263] width 8 height 13
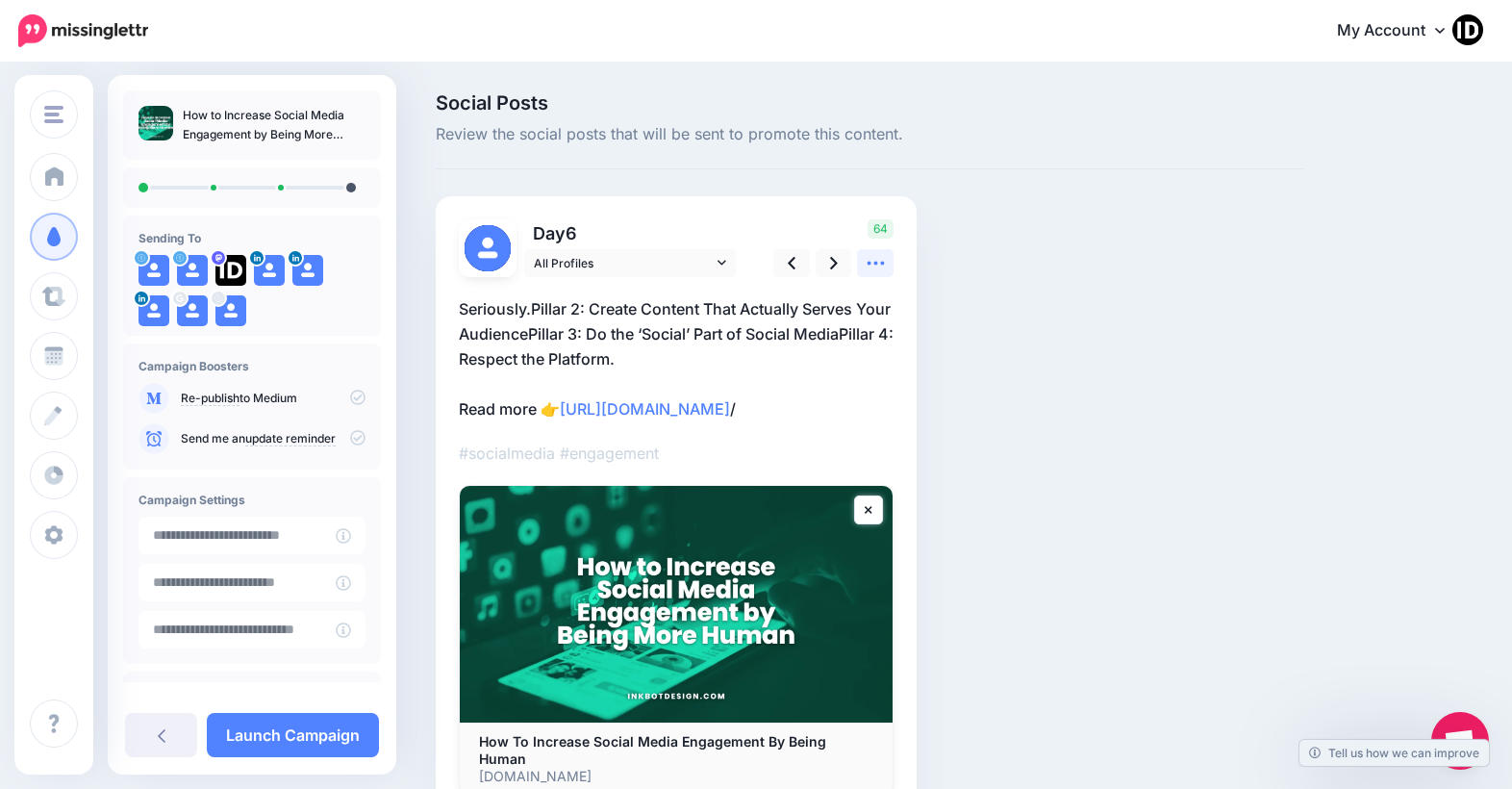
click at [874, 257] on icon at bounding box center [876, 263] width 20 height 20
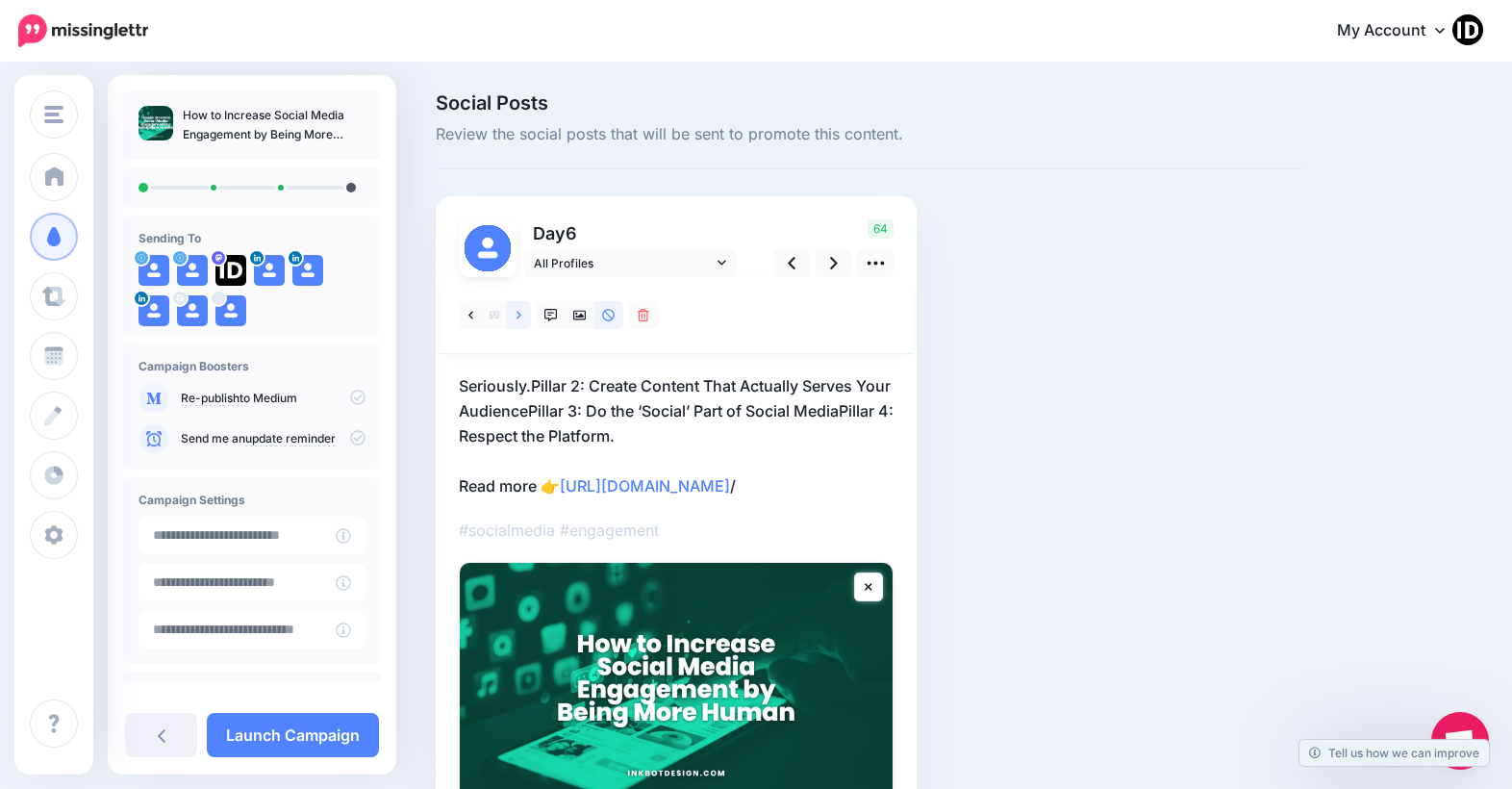
click at [522, 315] on link at bounding box center [519, 315] width 24 height 28
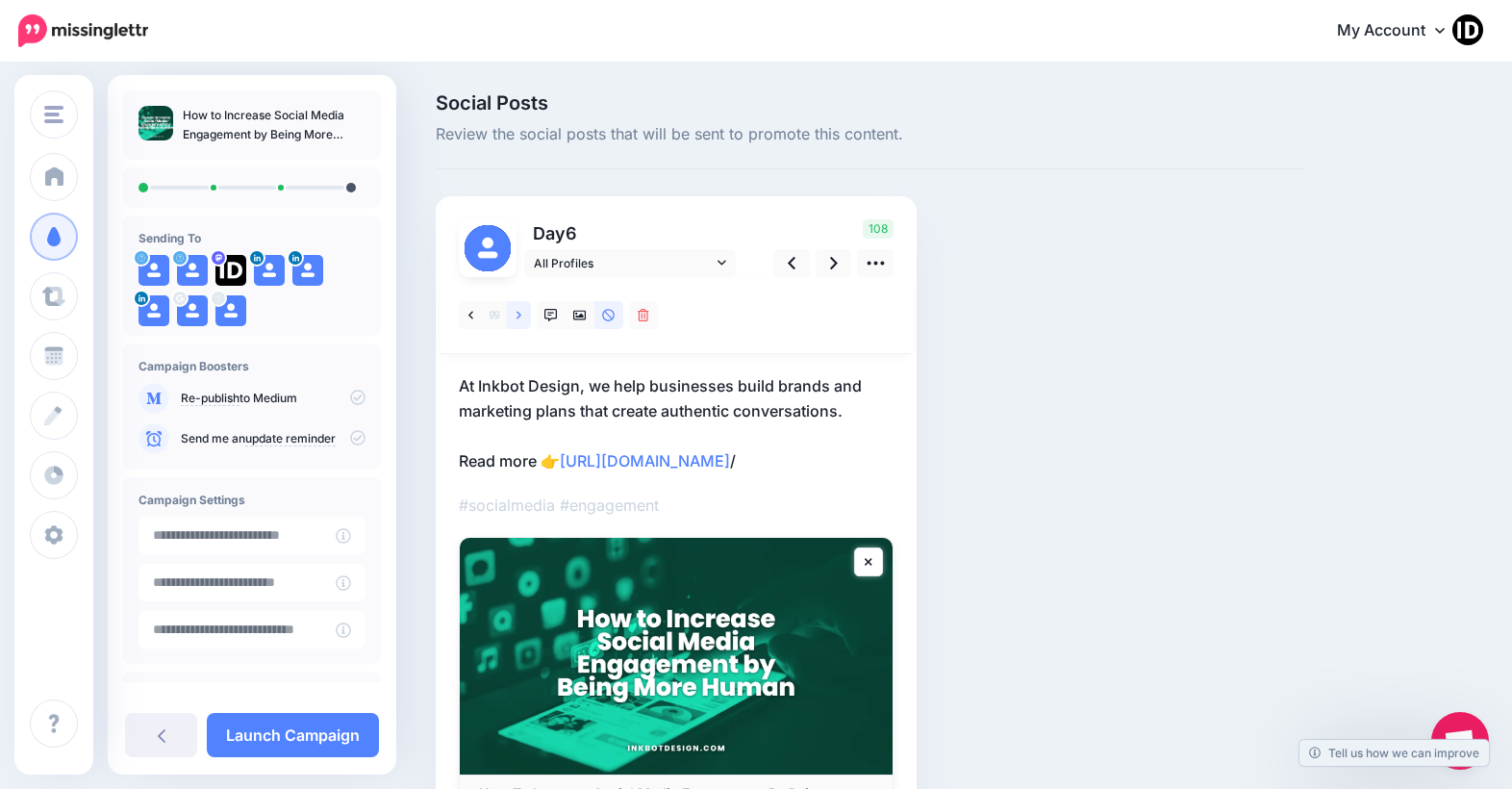
click at [522, 315] on link at bounding box center [519, 315] width 24 height 28
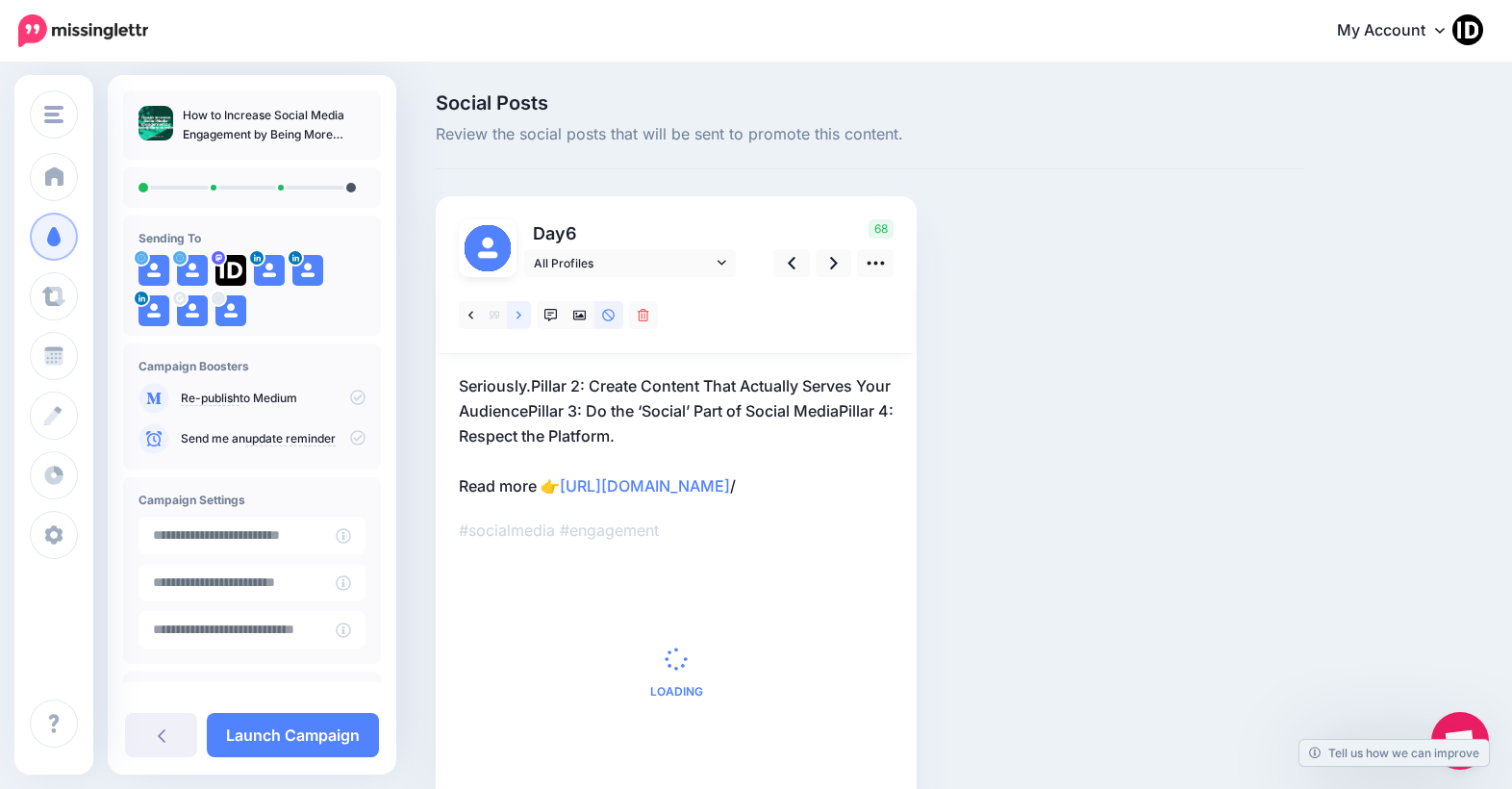
click at [522, 315] on link at bounding box center [519, 315] width 24 height 28
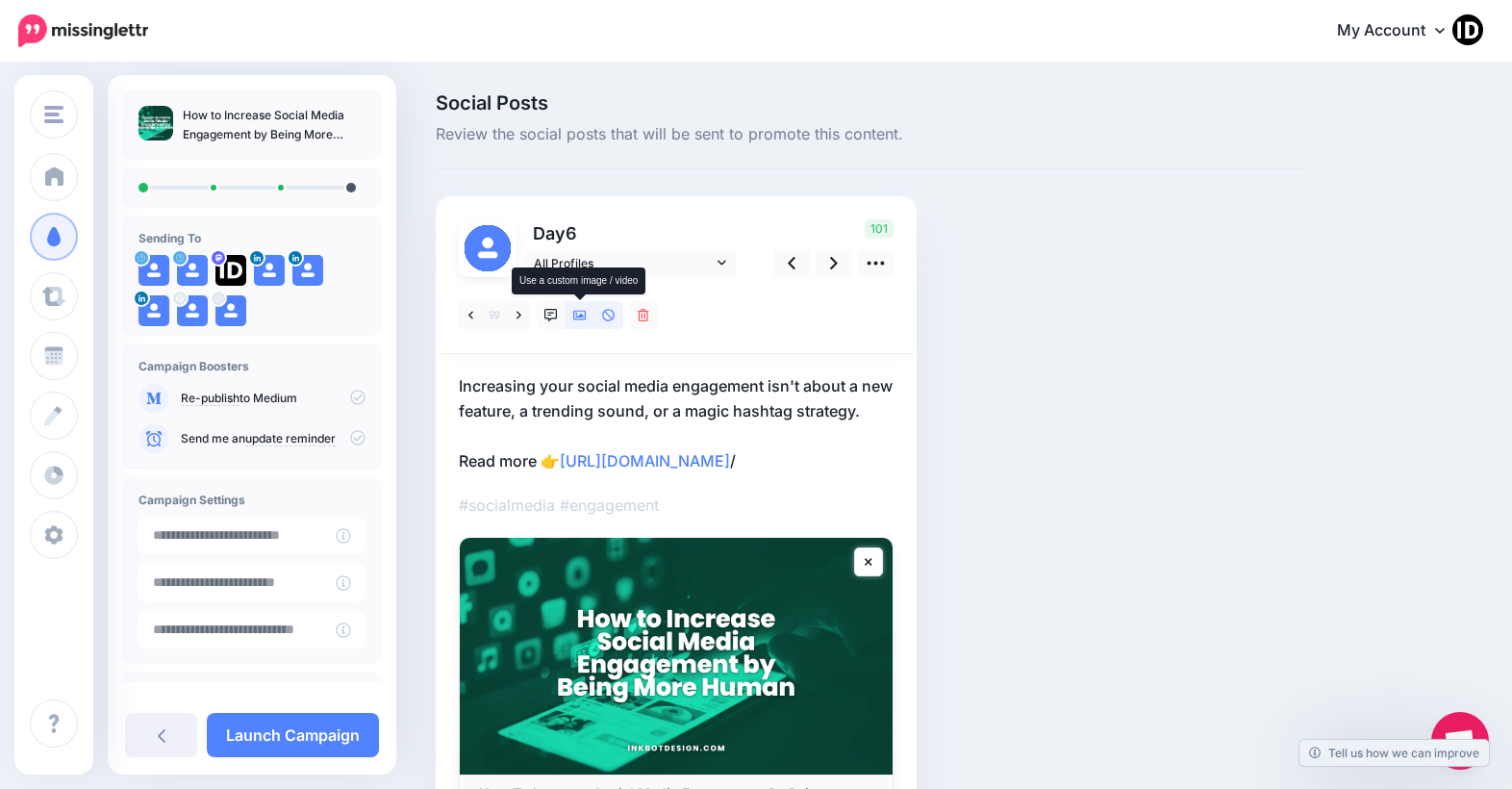
click at [583, 316] on icon at bounding box center [579, 316] width 13 height 10
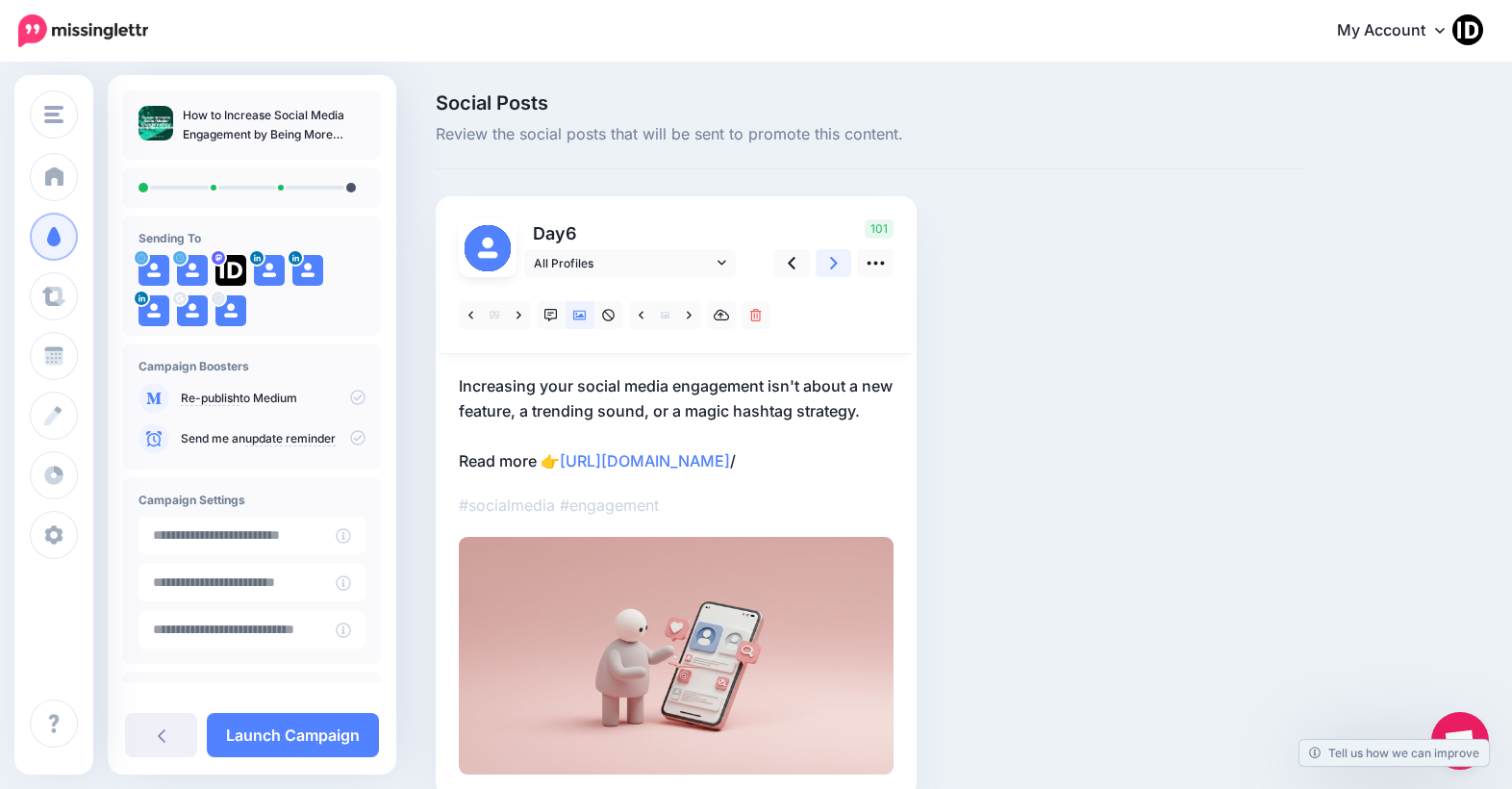
click at [835, 266] on icon at bounding box center [834, 263] width 8 height 13
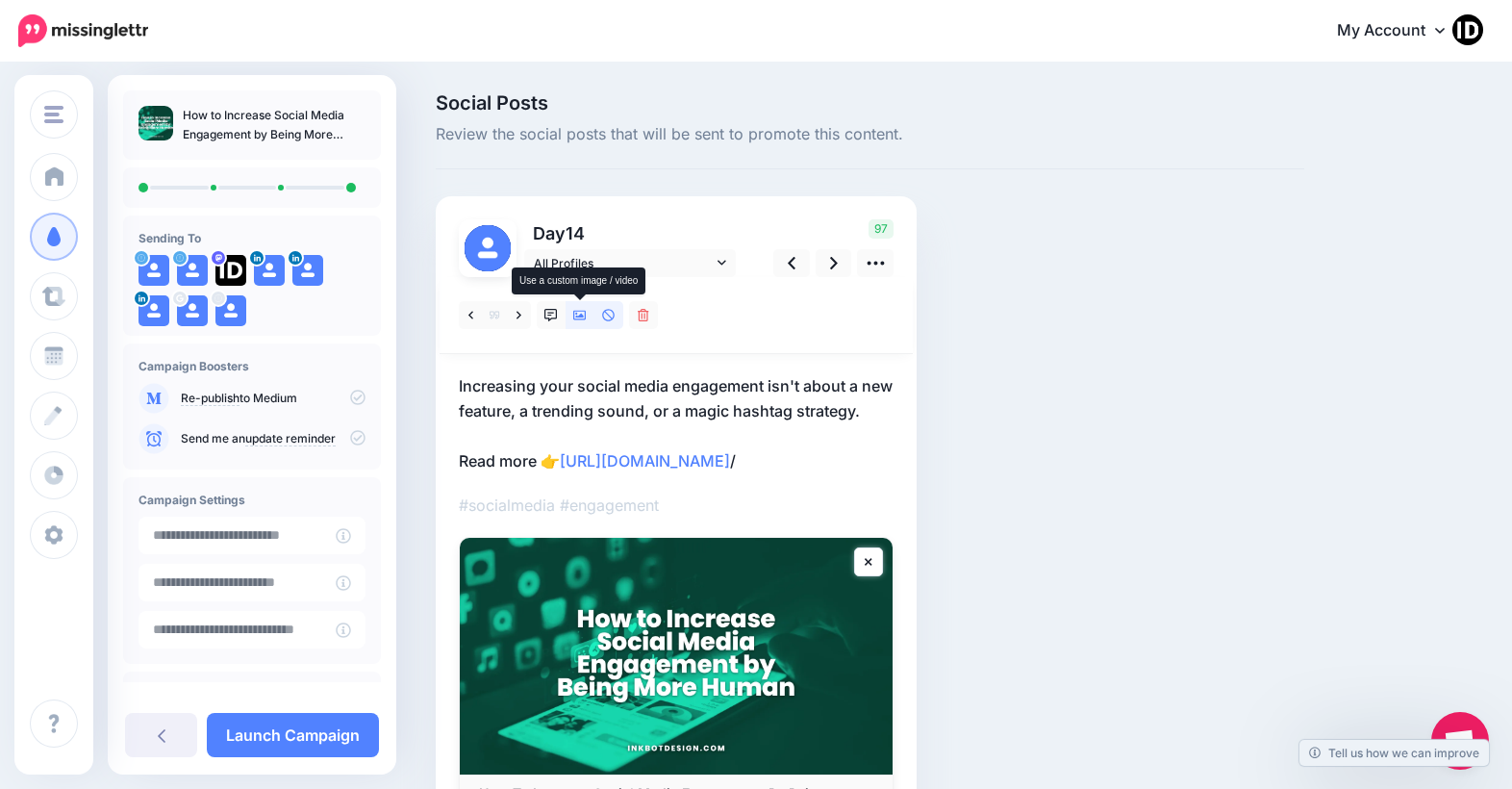
click at [574, 313] on icon at bounding box center [579, 316] width 13 height 10
click at [519, 314] on icon at bounding box center [519, 315] width 5 height 8
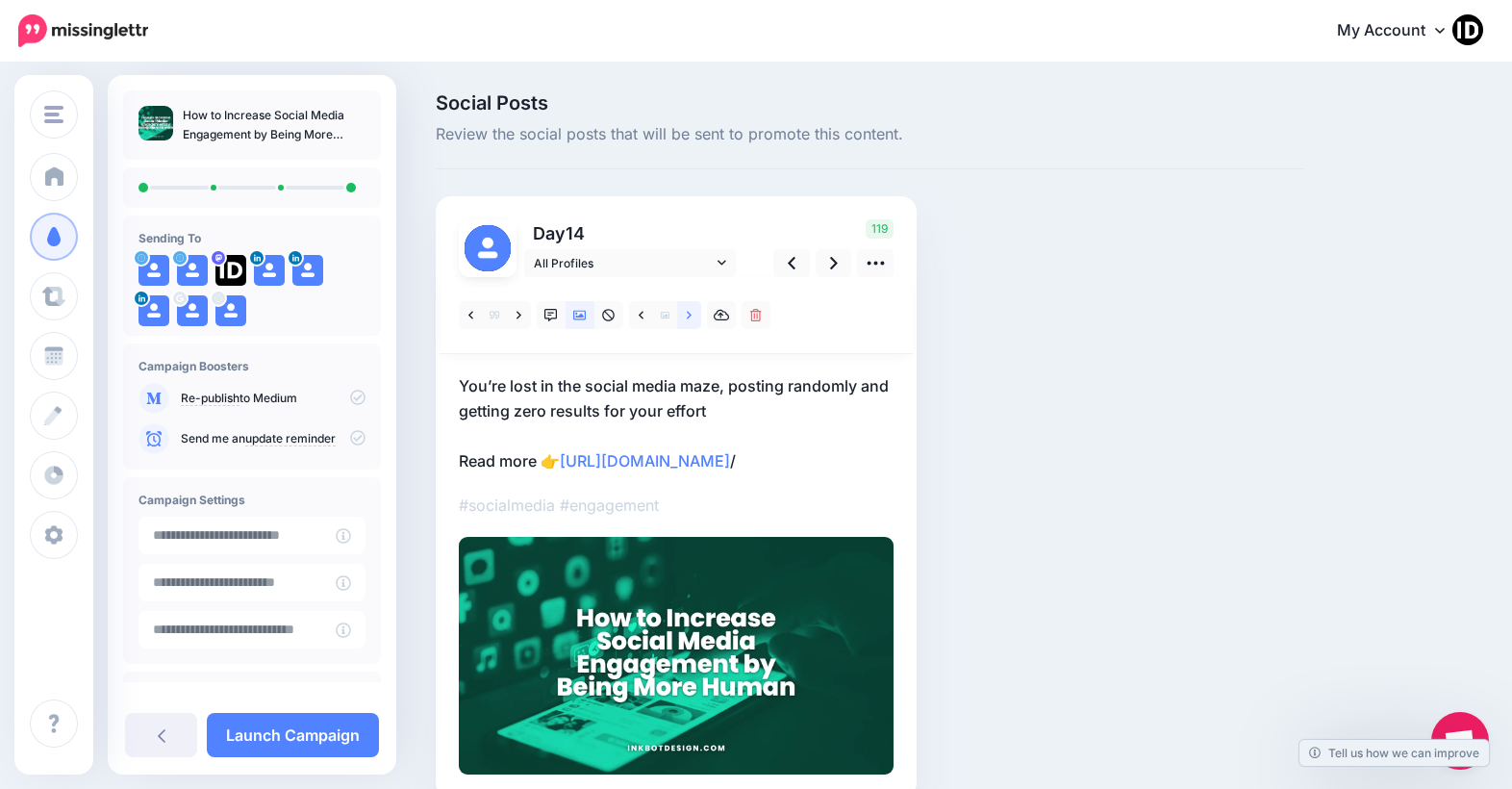
click at [695, 315] on link at bounding box center [689, 315] width 24 height 28
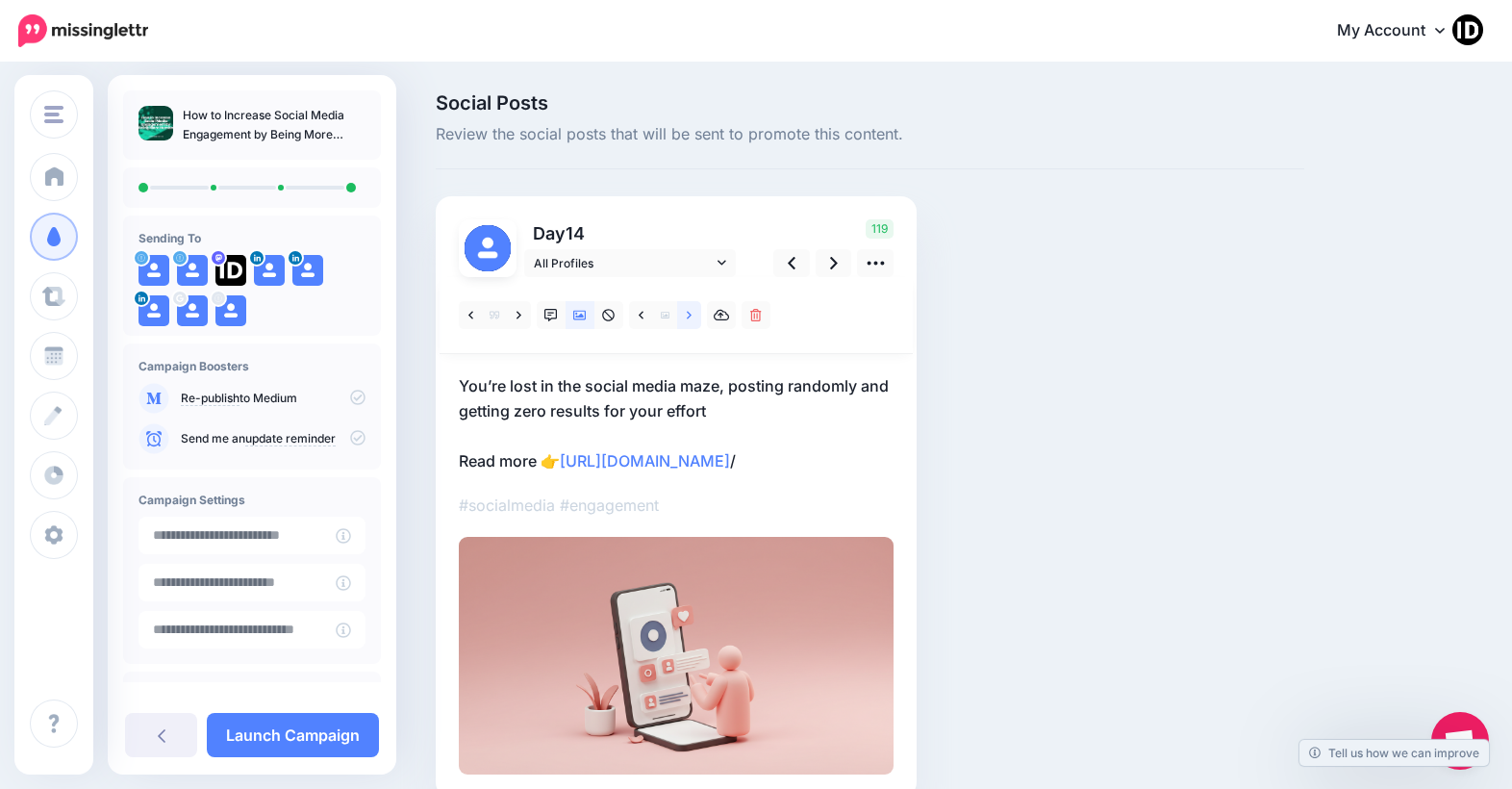
scroll to position [120, 0]
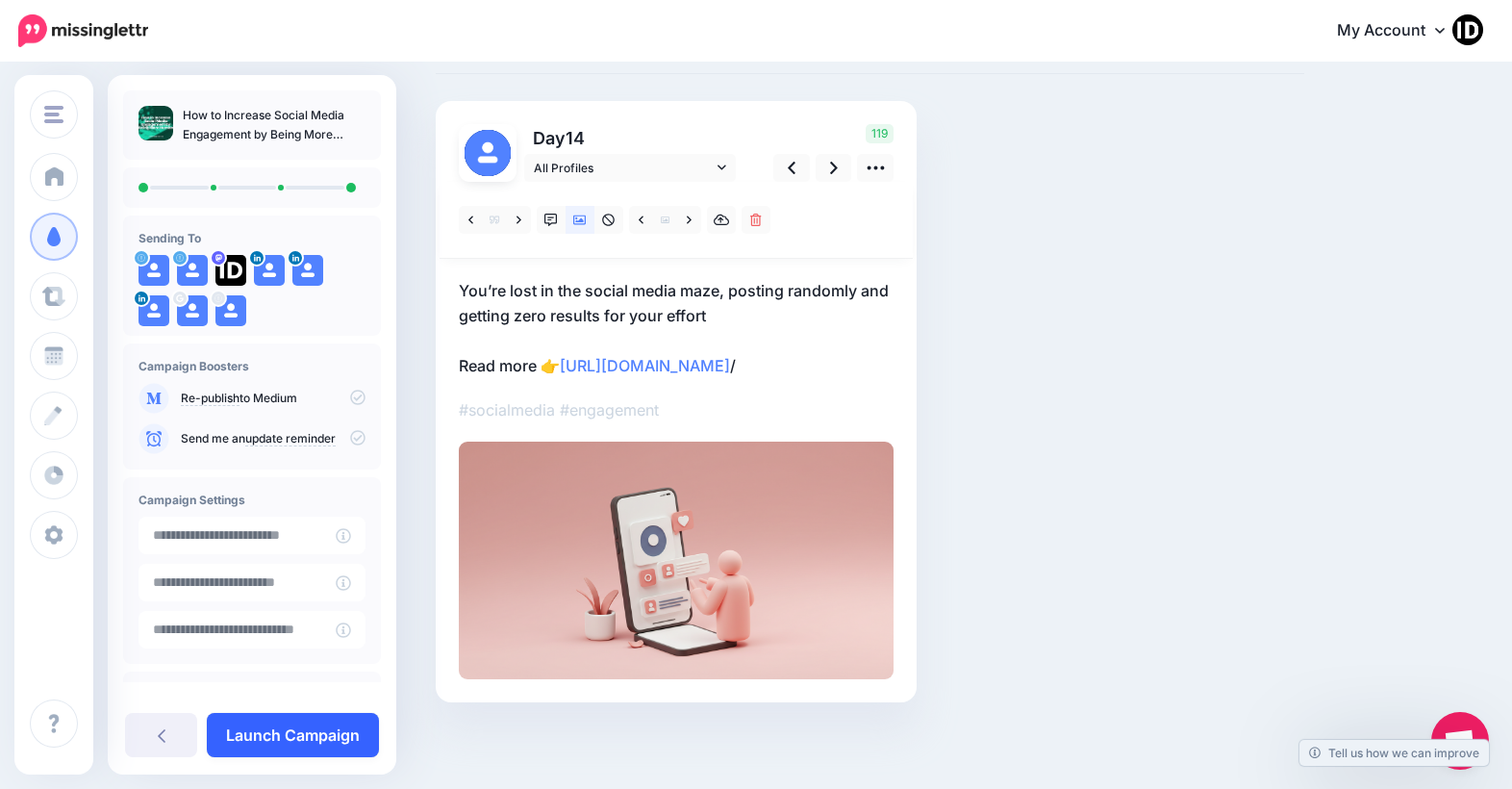
click at [305, 728] on link "Launch Campaign" at bounding box center [293, 735] width 172 height 44
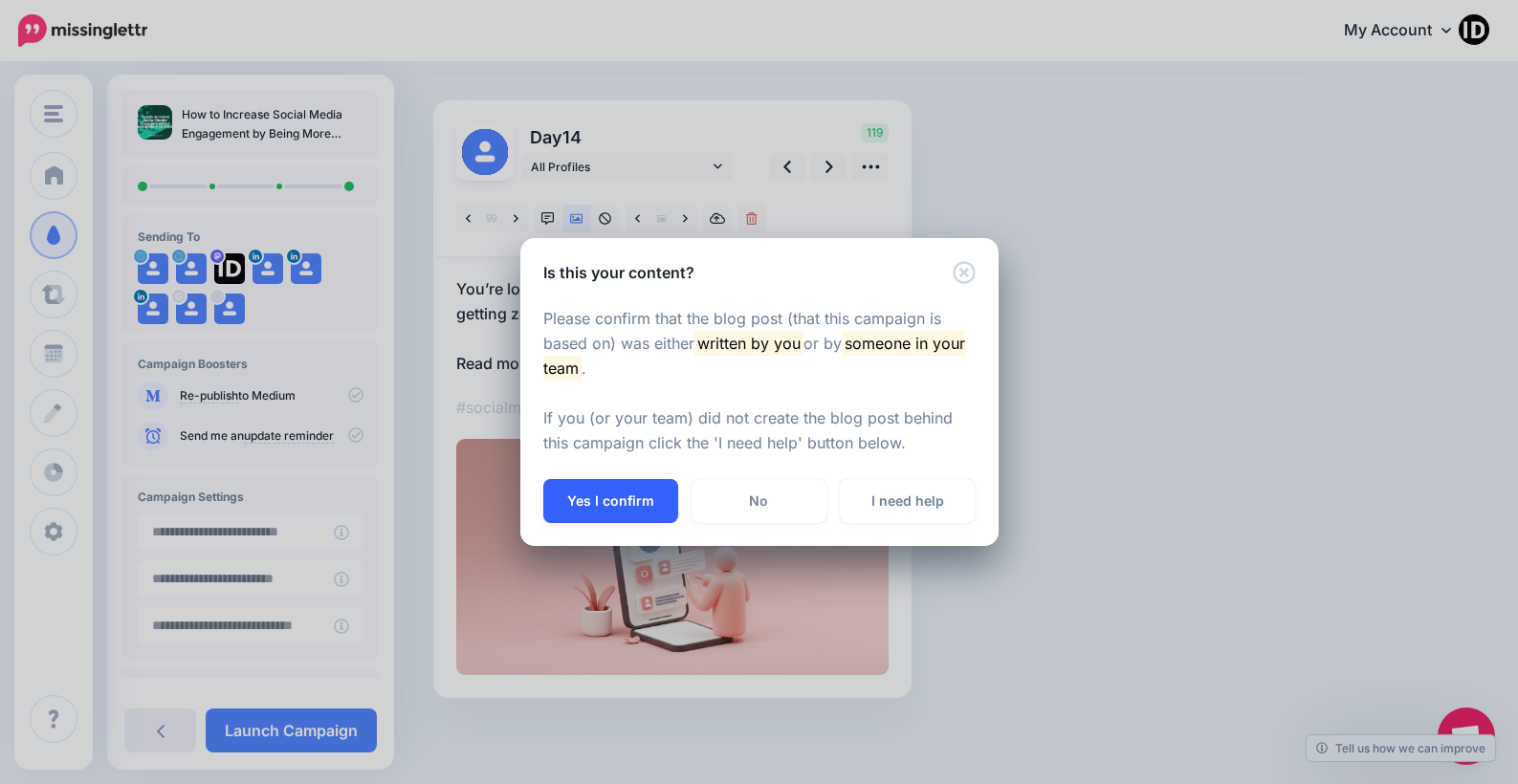
click at [601, 498] on button "Yes I confirm" at bounding box center [610, 501] width 135 height 44
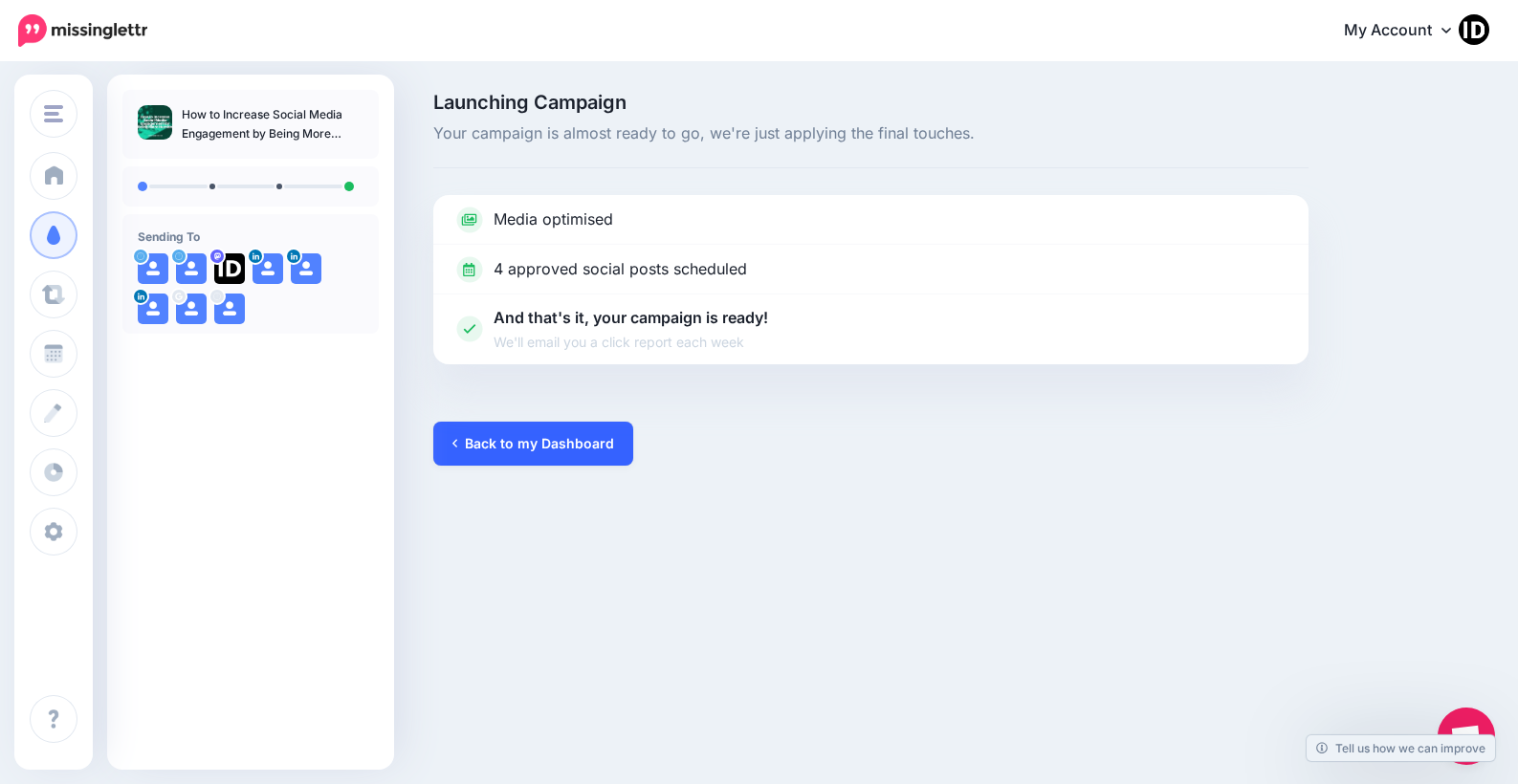
click at [574, 441] on link "Back to my Dashboard" at bounding box center [533, 443] width 200 height 44
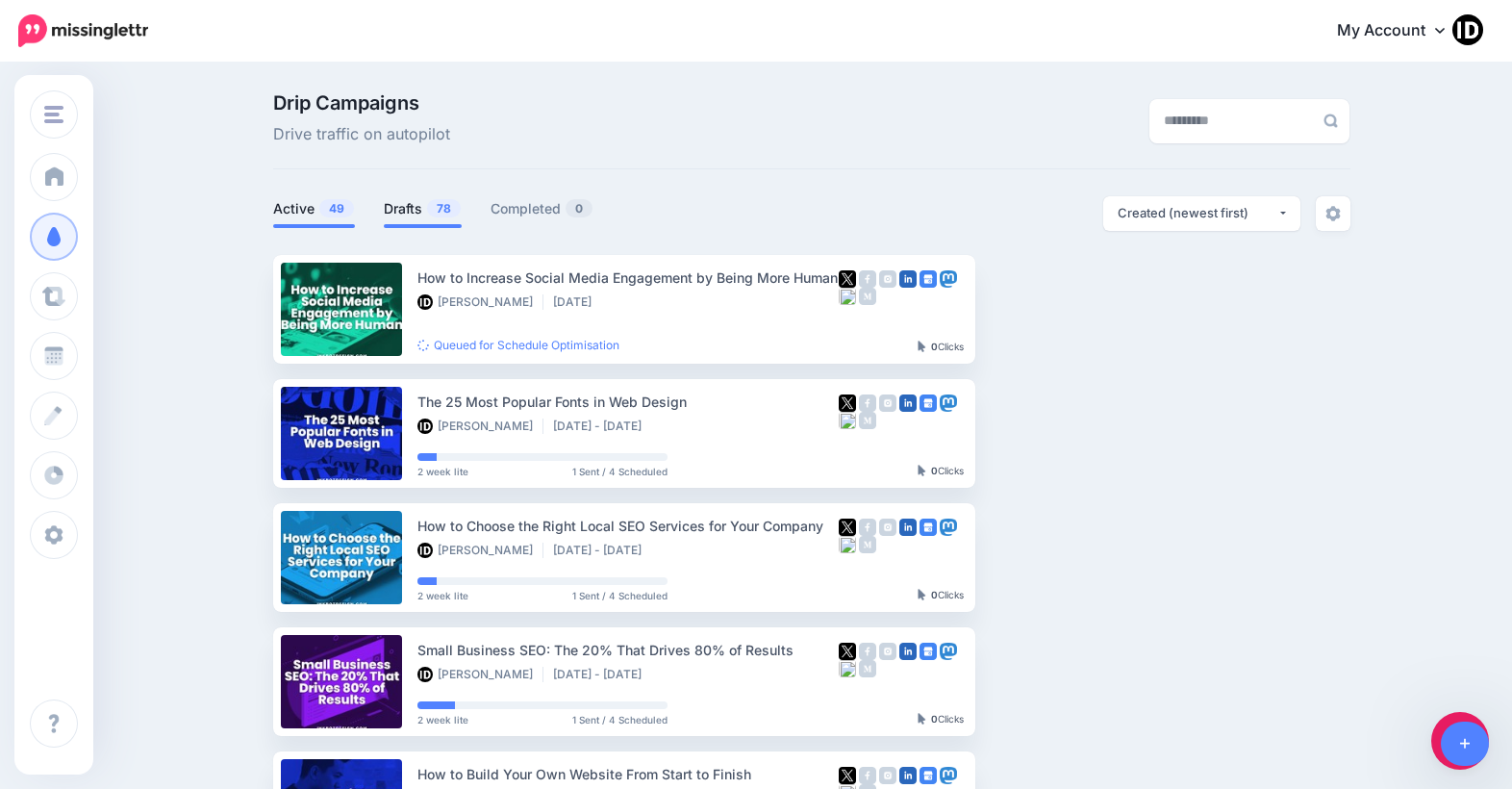
click at [408, 210] on link "Drafts 78" at bounding box center [423, 208] width 78 height 23
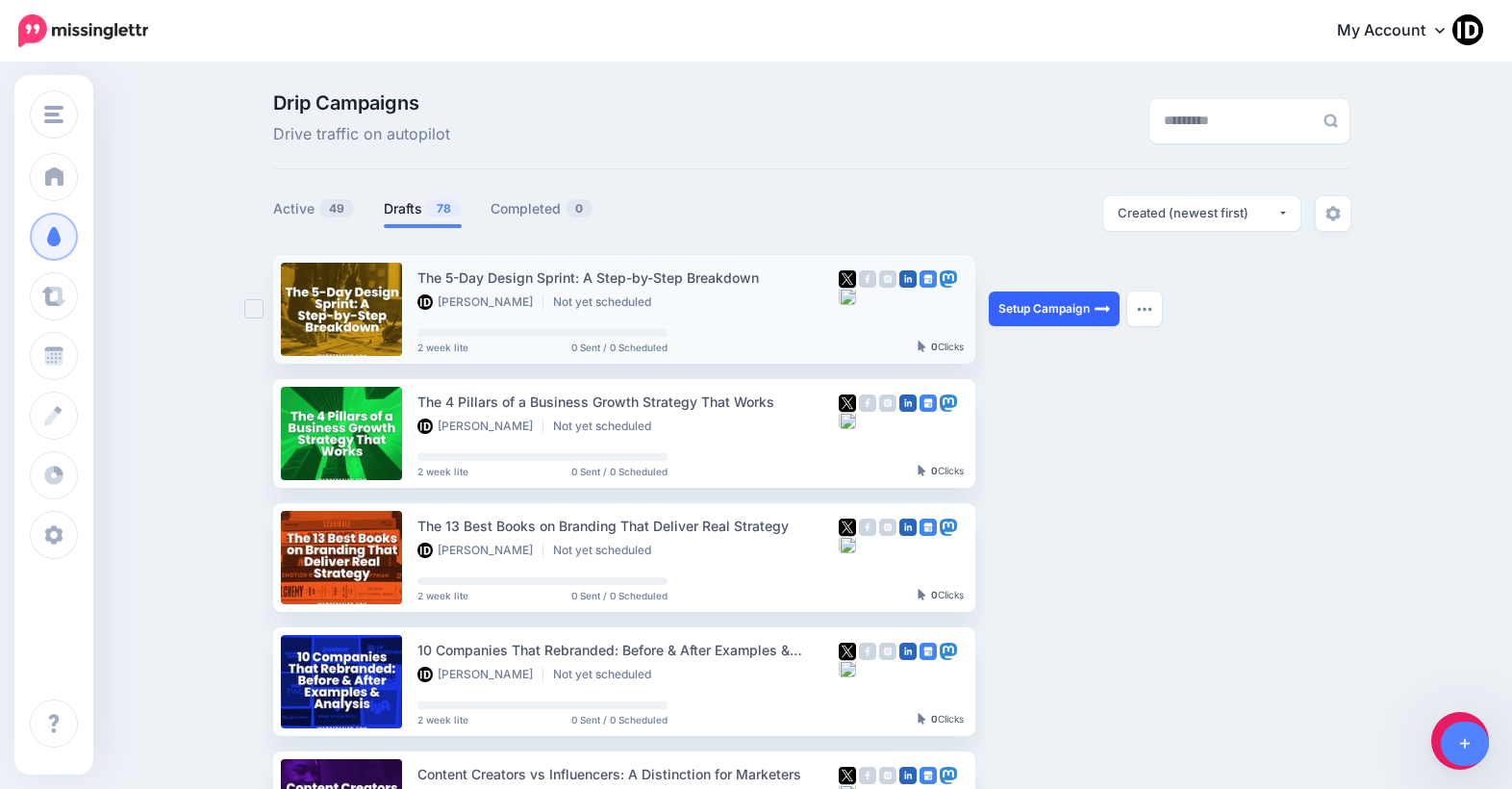
click at [1054, 312] on link "Setup Campaign" at bounding box center [1054, 308] width 131 height 35
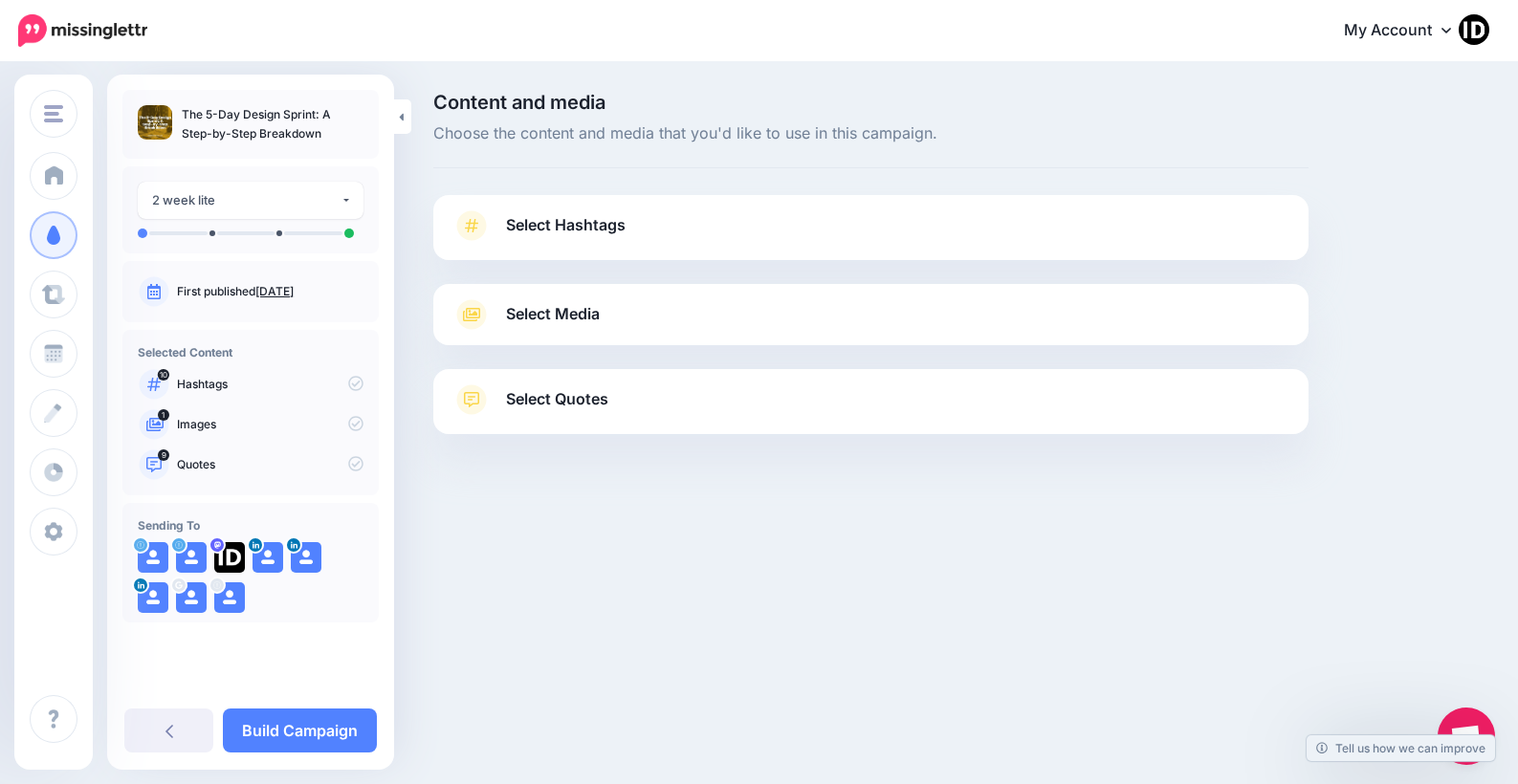
click at [591, 235] on span "Select Hashtags" at bounding box center [566, 226] width 119 height 26
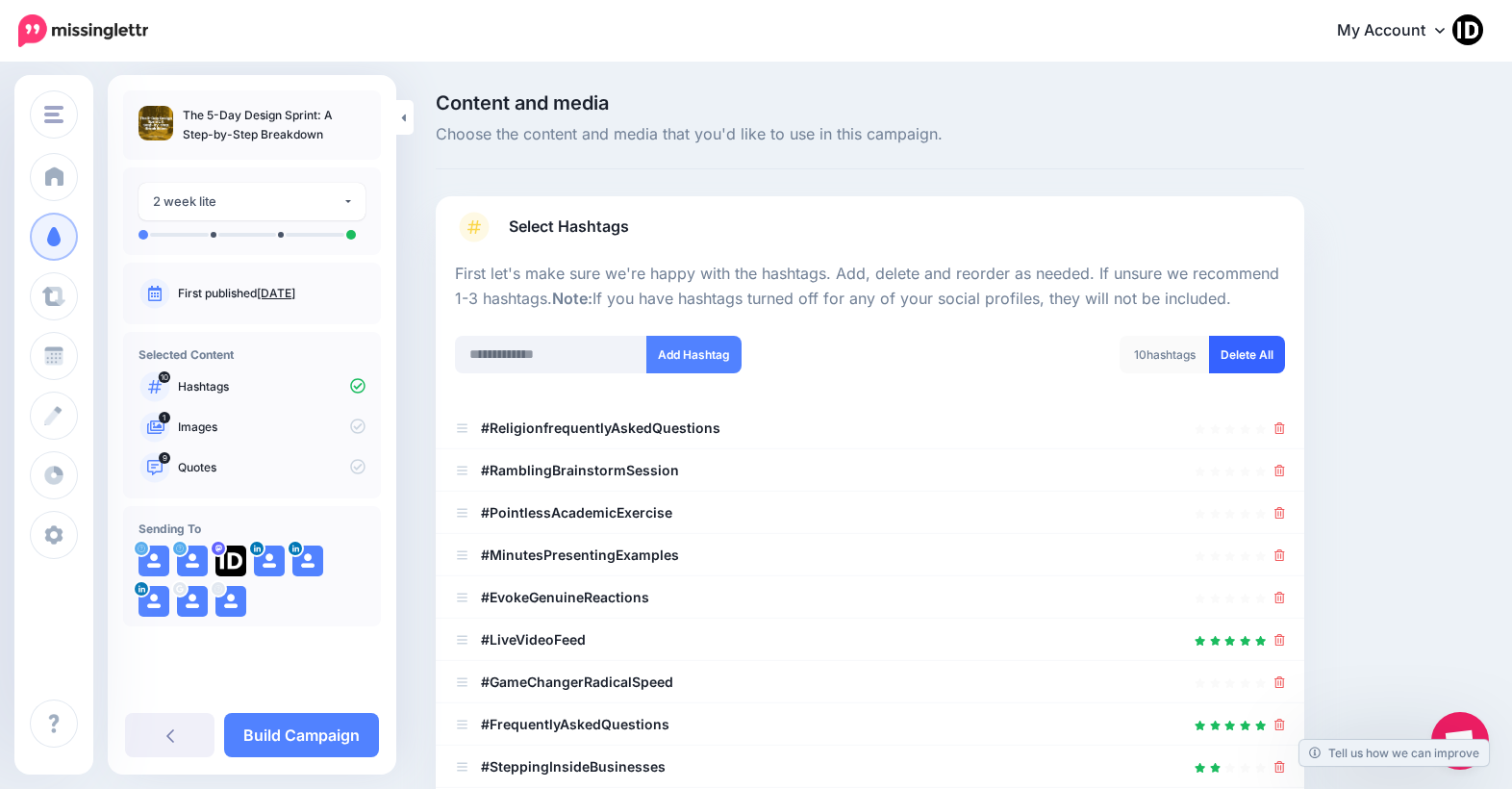
click at [1277, 362] on link "Delete All" at bounding box center [1247, 355] width 76 height 38
click at [494, 359] on input "text" at bounding box center [551, 355] width 192 height 38
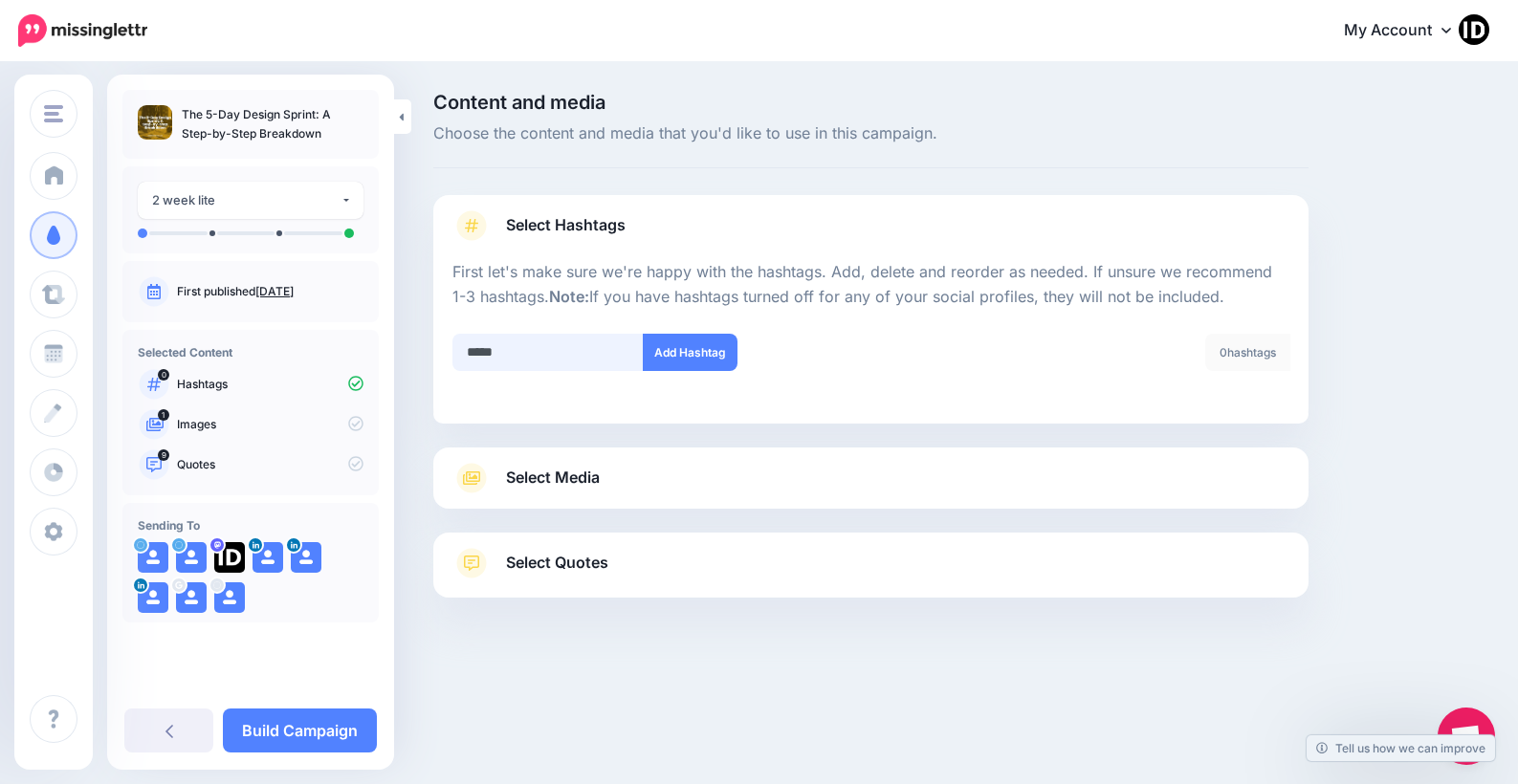
type input "******"
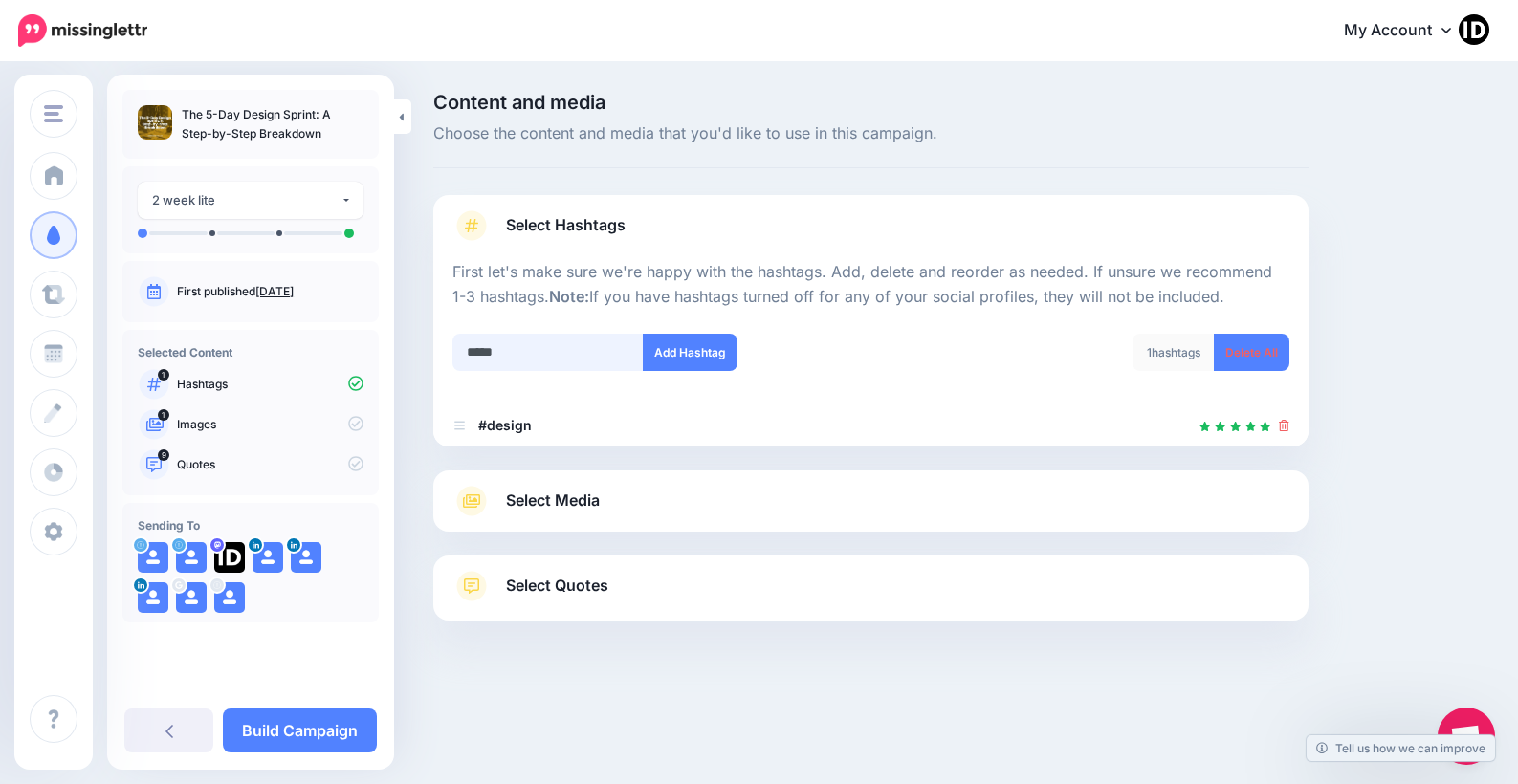
type input "******"
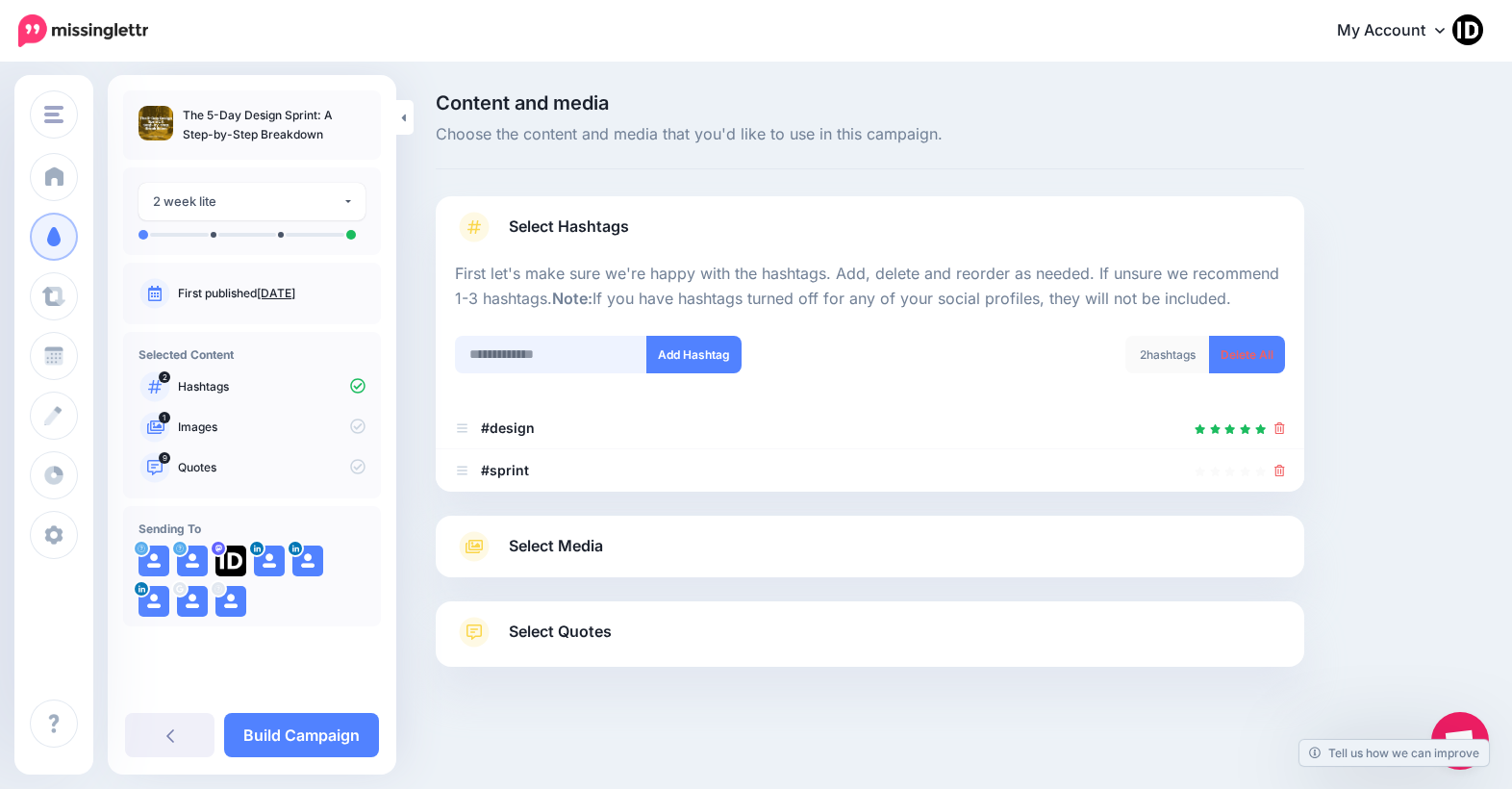
scroll to position [3, 0]
click at [556, 493] on div at bounding box center [870, 501] width 869 height 24
click at [556, 531] on span "Select Media" at bounding box center [556, 543] width 94 height 26
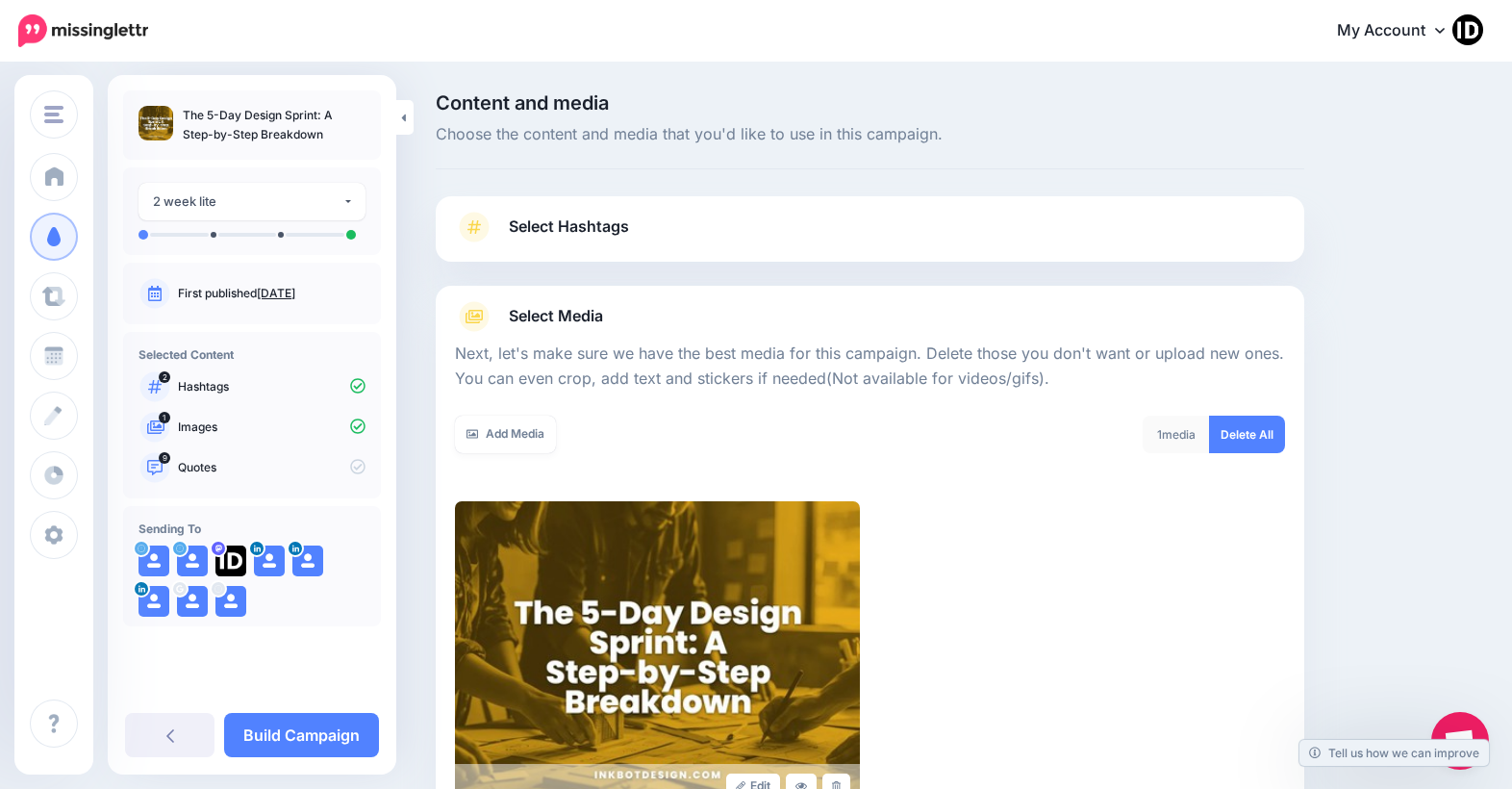
click at [534, 414] on div at bounding box center [870, 404] width 830 height 24
click at [515, 426] on link "Add Media" at bounding box center [505, 435] width 101 height 38
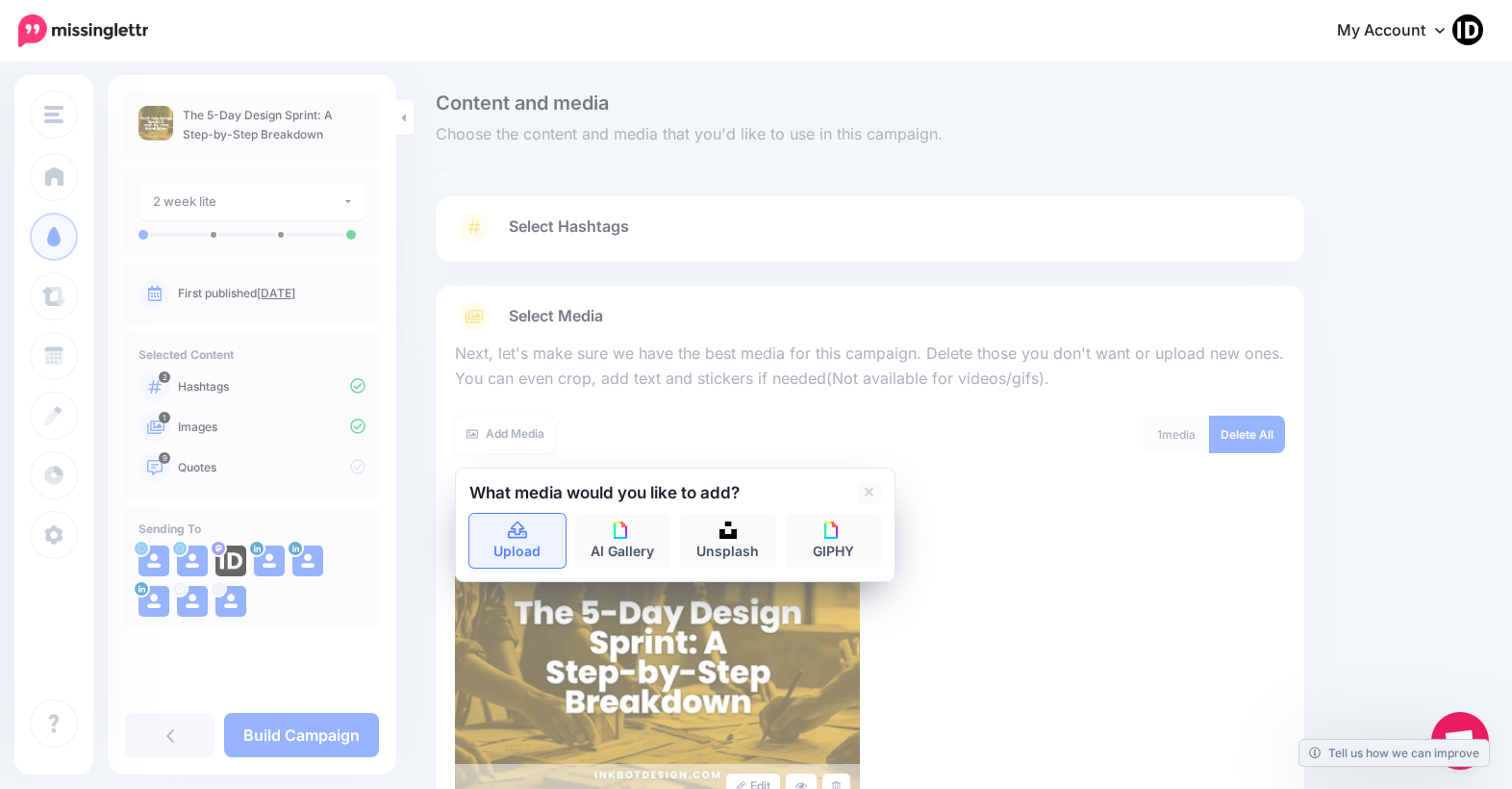
click at [526, 546] on link "Upload" at bounding box center [517, 541] width 96 height 54
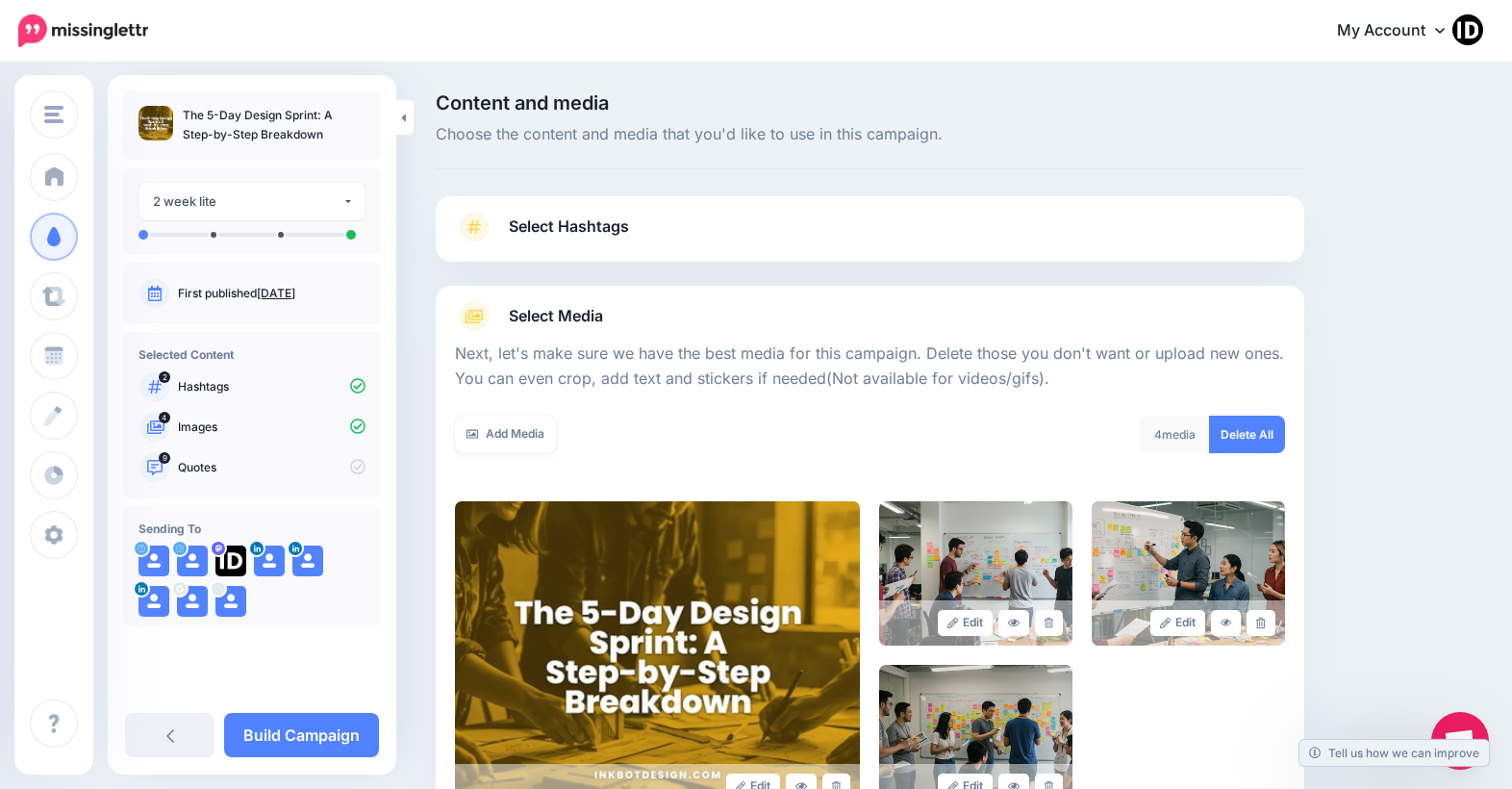
scroll to position [250, 0]
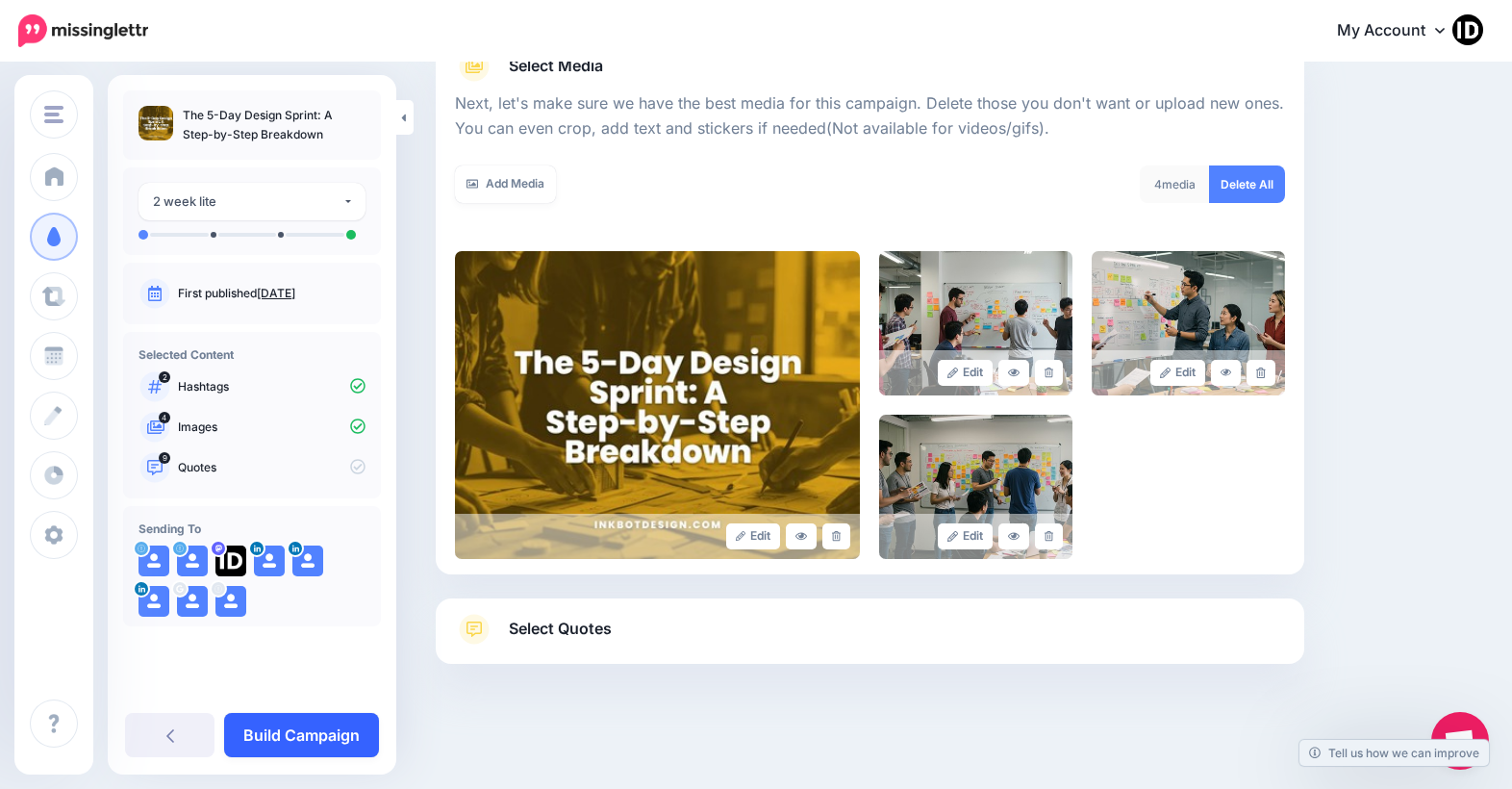
click at [286, 746] on link "Build Campaign" at bounding box center [301, 735] width 155 height 44
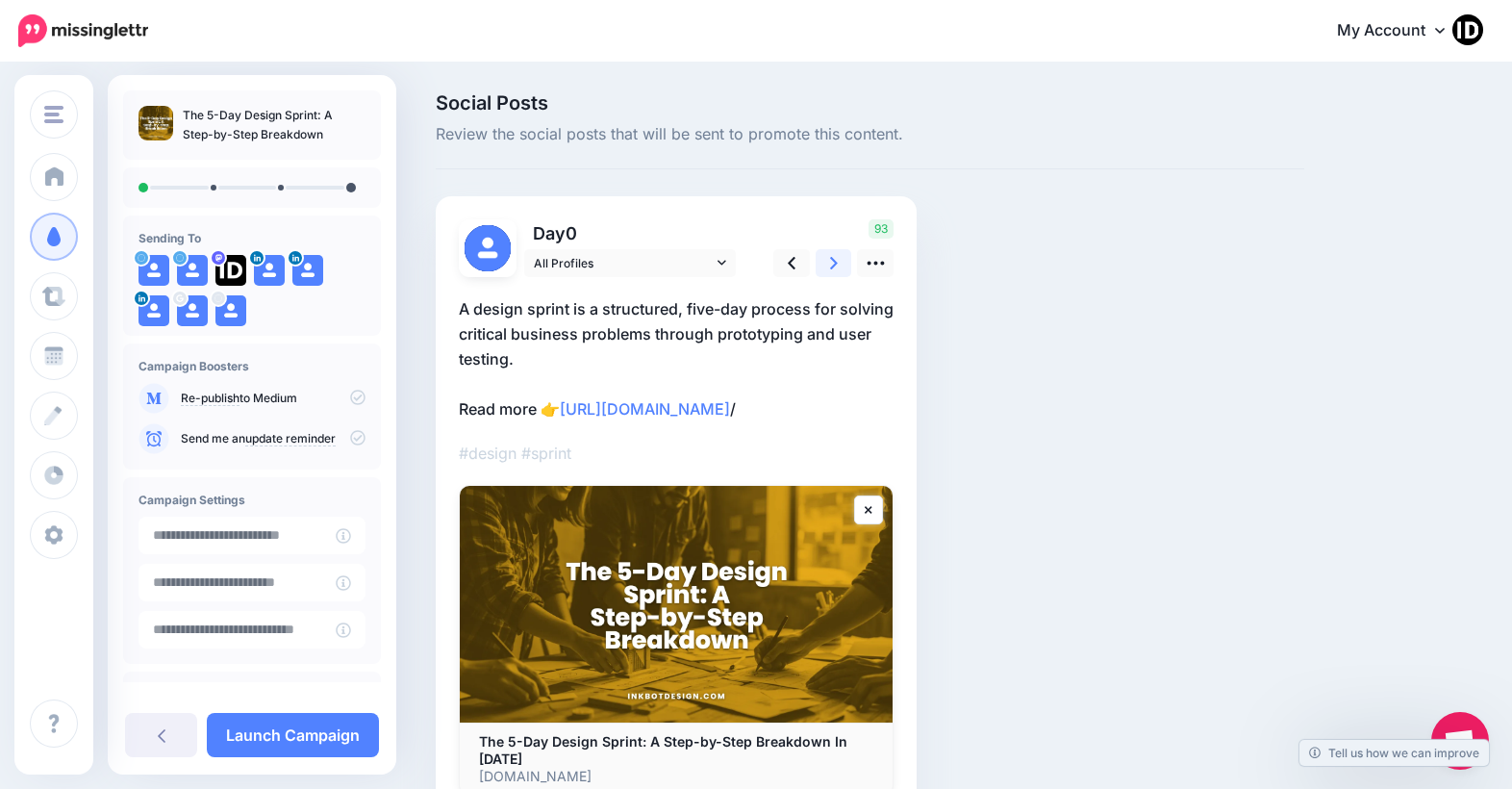
click at [833, 261] on icon at bounding box center [834, 263] width 8 height 13
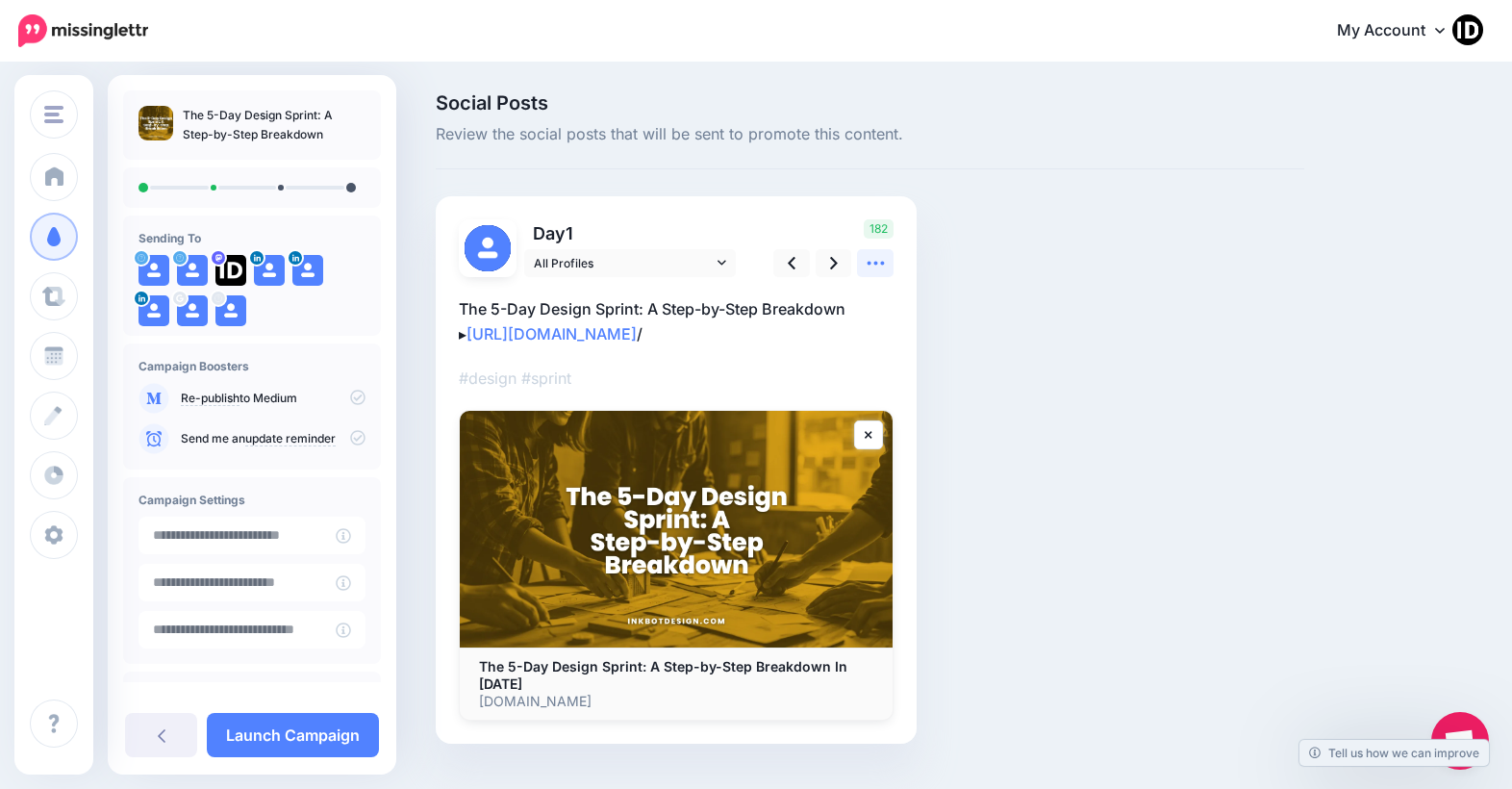
click at [881, 264] on icon at bounding box center [875, 264] width 17 height 4
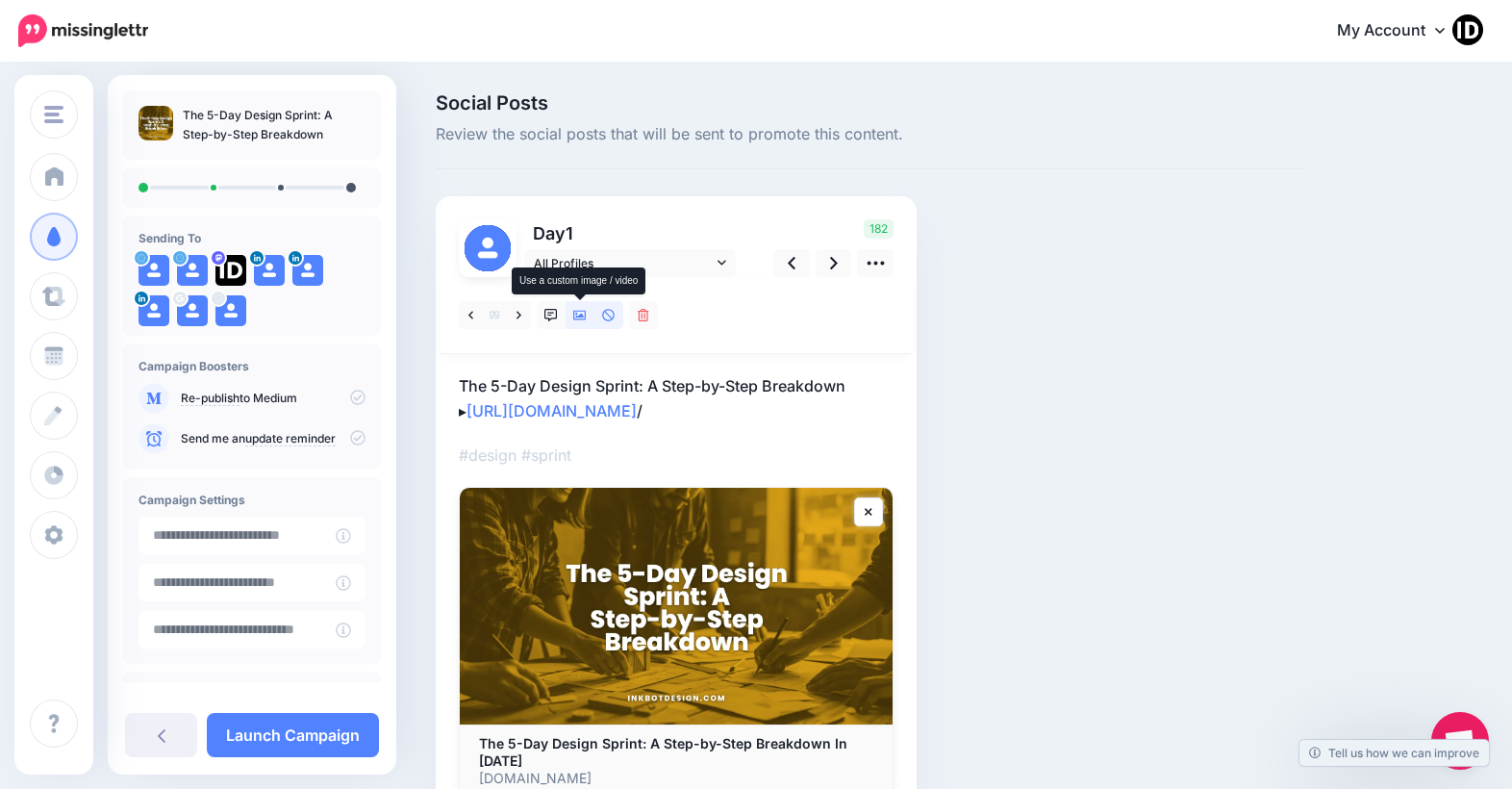
click at [579, 320] on icon at bounding box center [579, 315] width 13 height 13
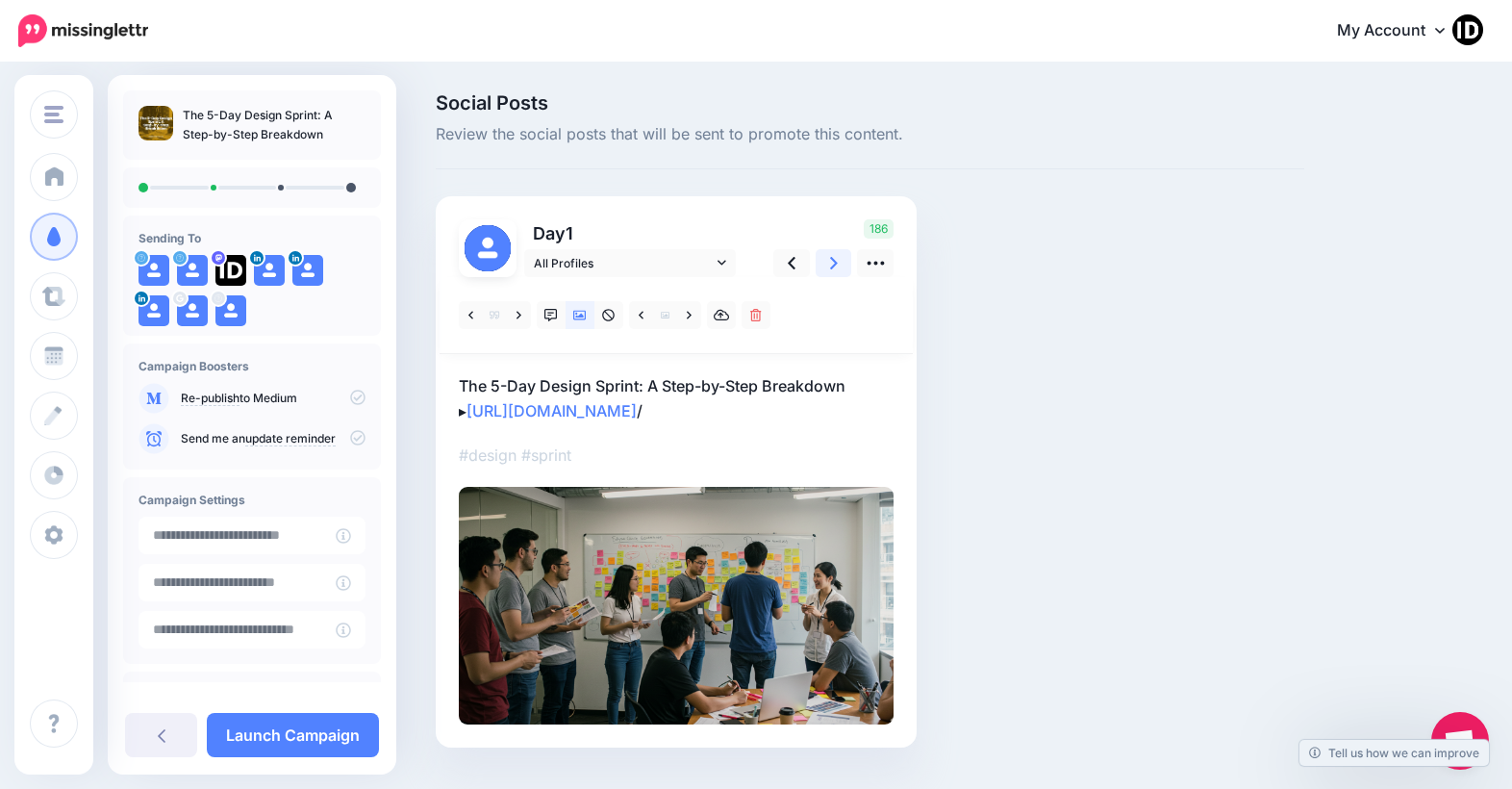
click at [839, 261] on link at bounding box center [834, 263] width 37 height 28
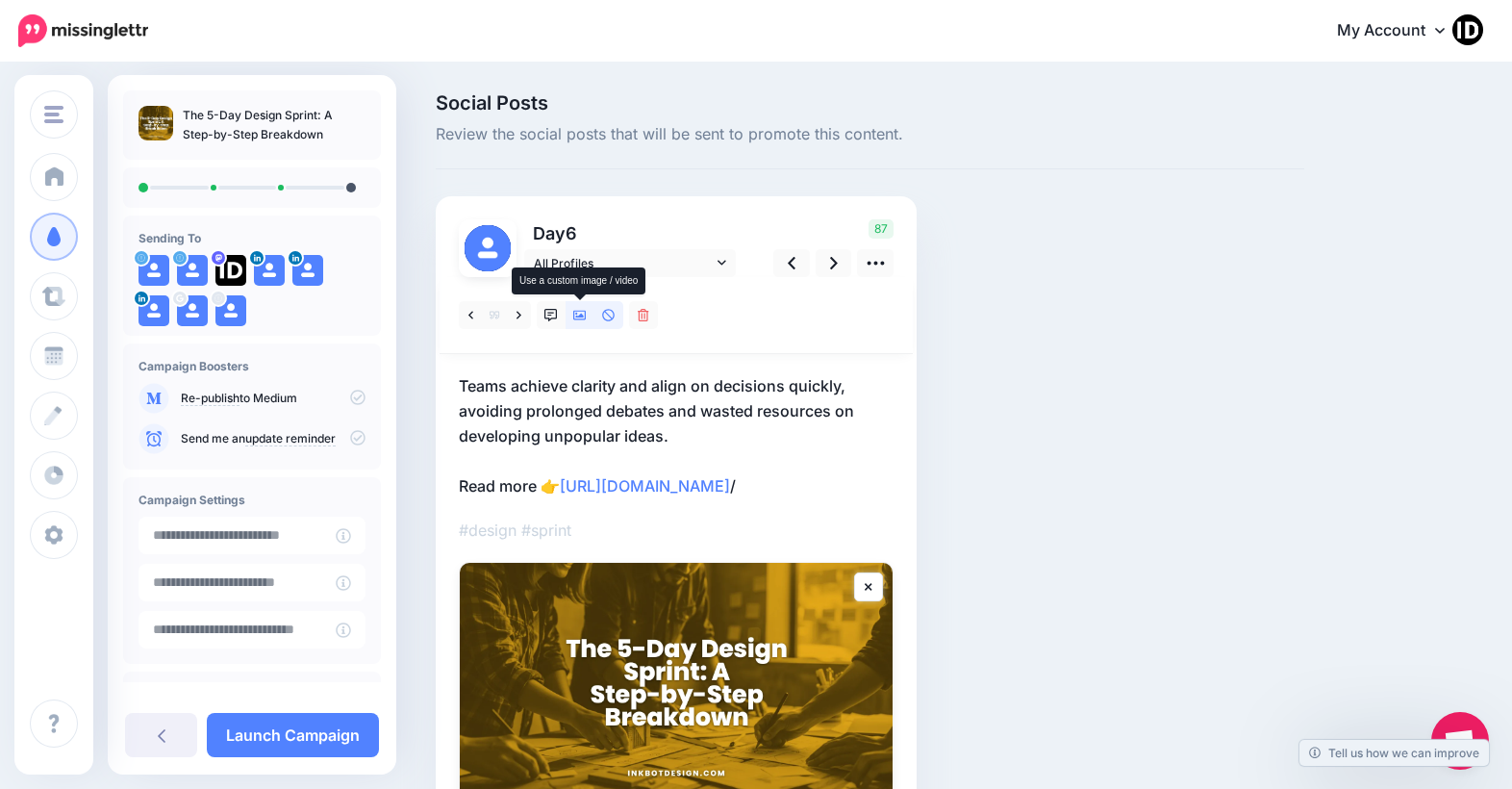
click at [581, 310] on icon at bounding box center [579, 315] width 13 height 13
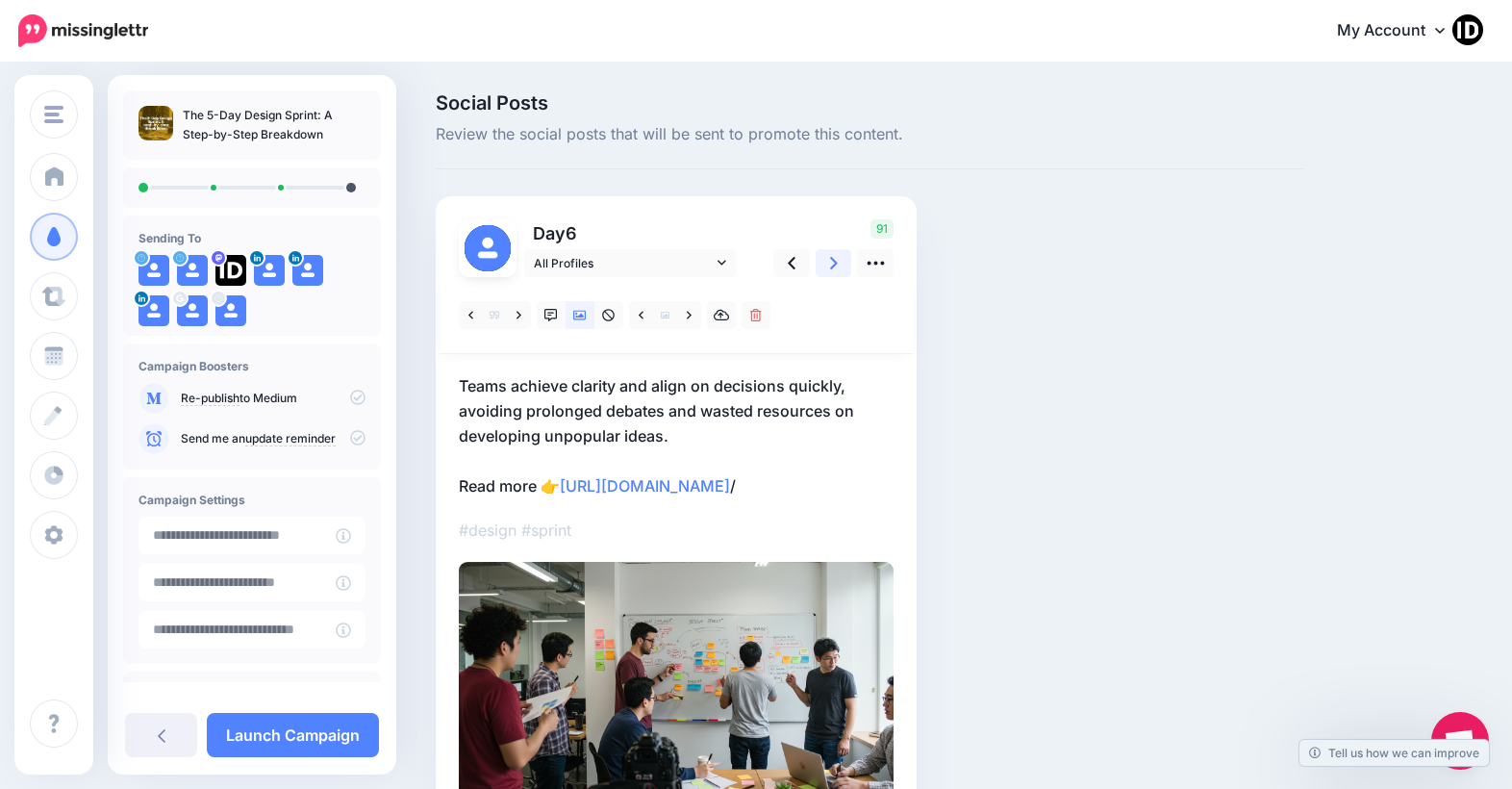
click at [838, 262] on link at bounding box center [834, 263] width 37 height 28
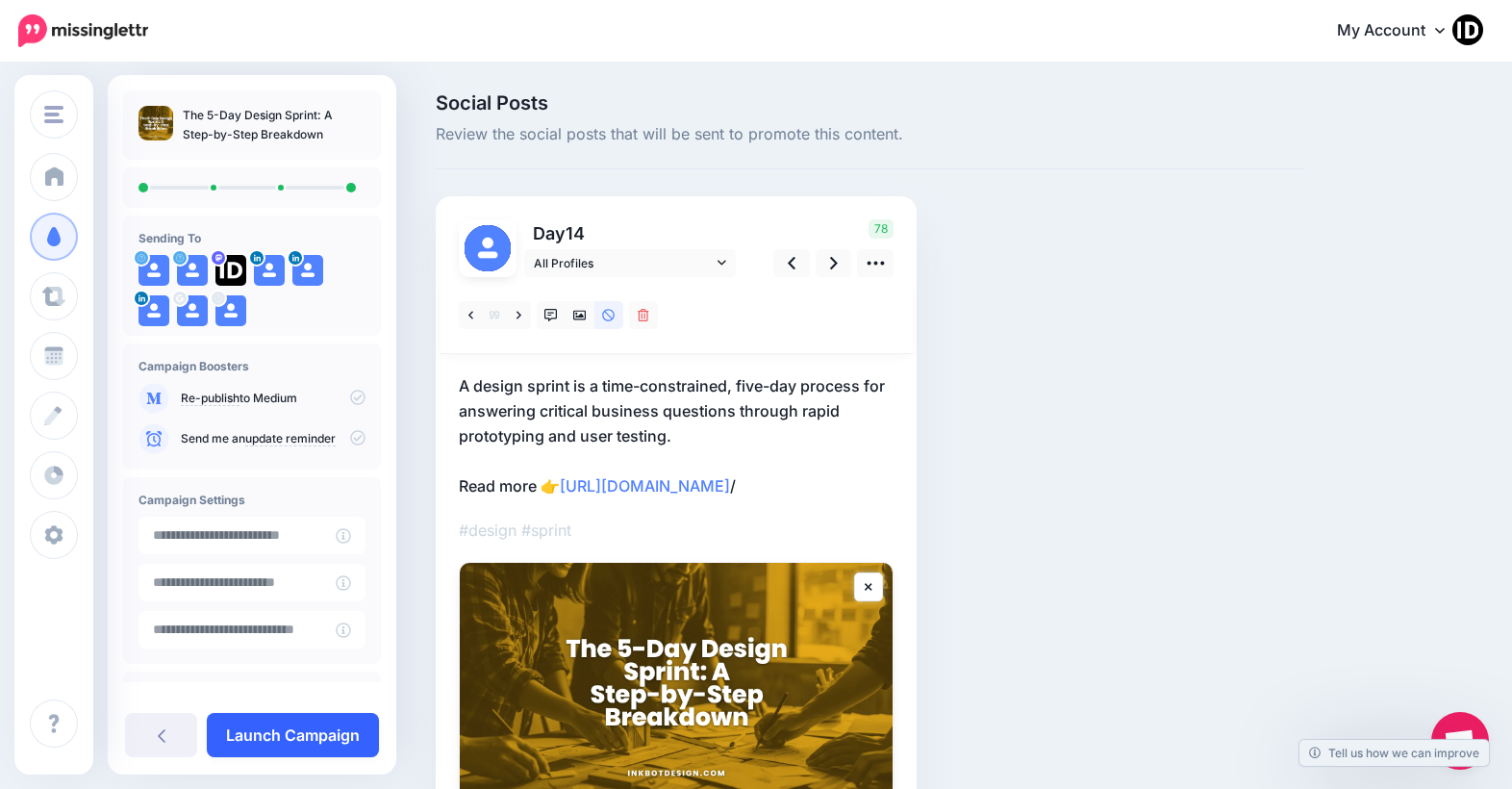
click at [245, 747] on link "Launch Campaign" at bounding box center [293, 735] width 172 height 44
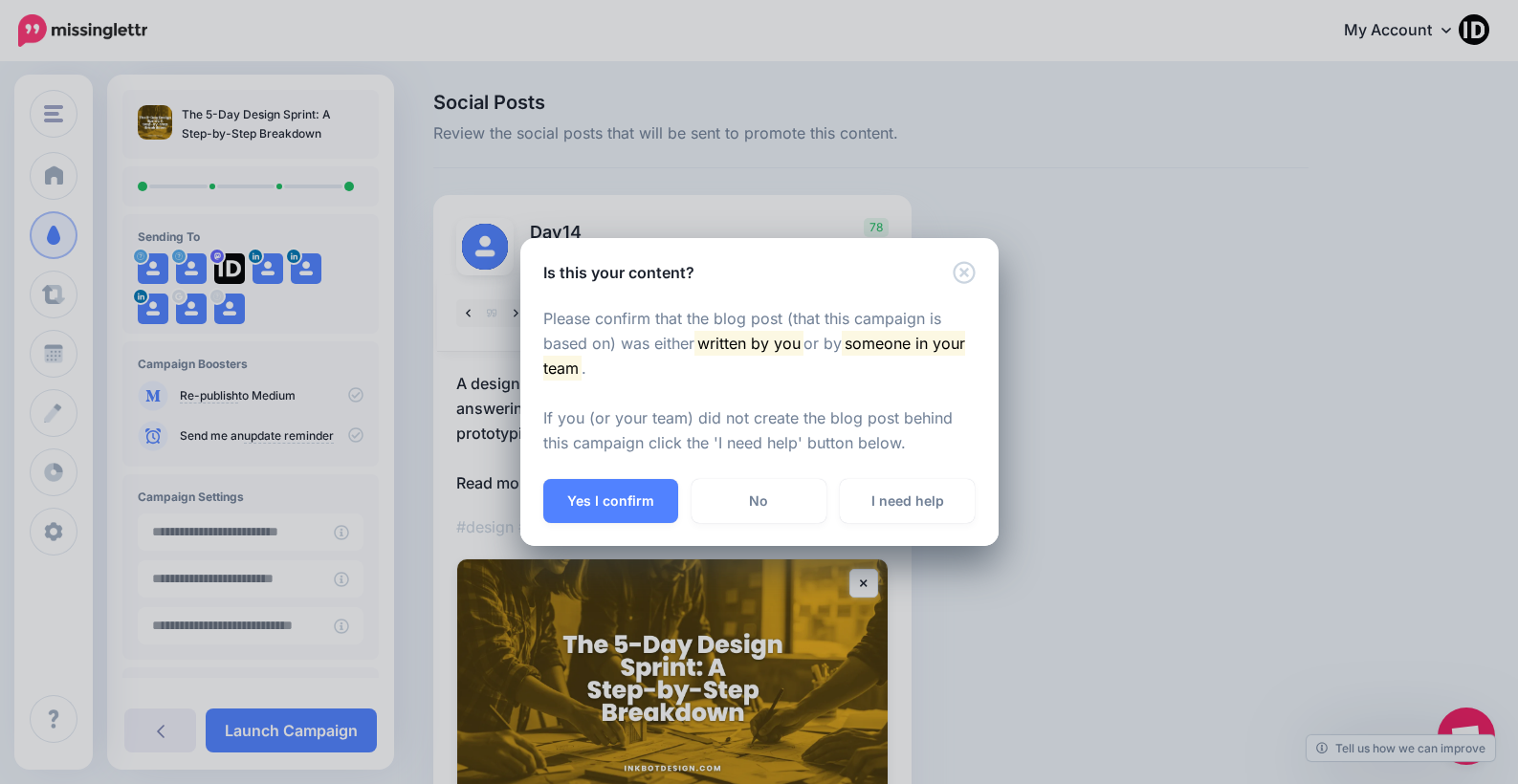
click at [623, 502] on button "Yes I confirm" at bounding box center [610, 501] width 135 height 44
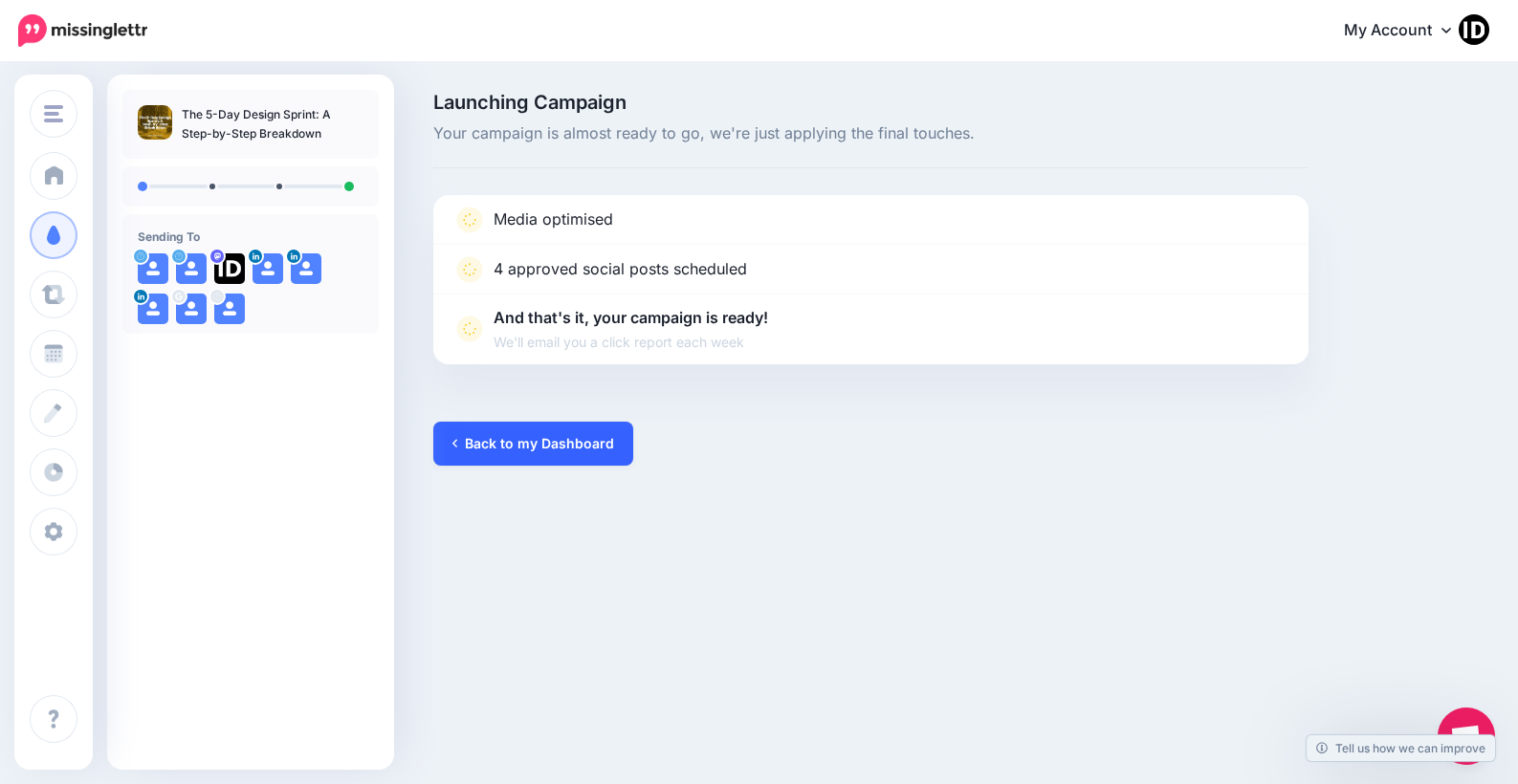
click at [496, 444] on link "Back to my Dashboard" at bounding box center [533, 443] width 200 height 44
